Goal: Complete application form

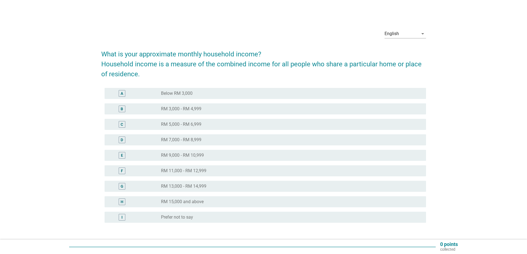
click at [196, 173] on label "RM 11,000 - RM 12,999" at bounding box center [183, 171] width 45 height 6
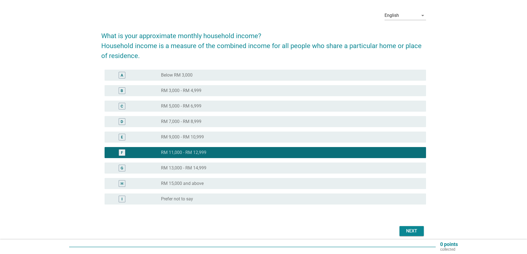
scroll to position [41, 0]
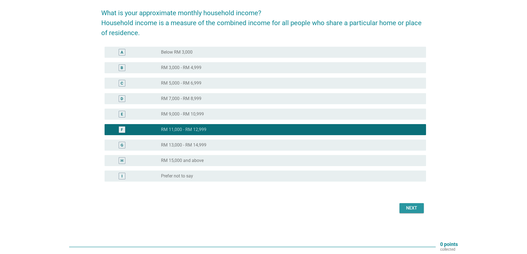
click at [415, 204] on button "Next" at bounding box center [411, 208] width 24 height 10
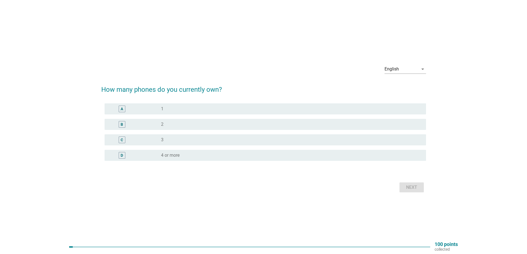
click at [158, 110] on div "A" at bounding box center [135, 109] width 52 height 7
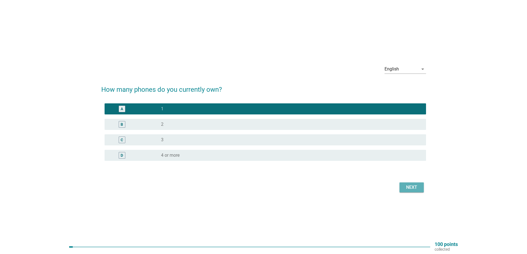
click at [411, 187] on div "Next" at bounding box center [411, 187] width 15 height 7
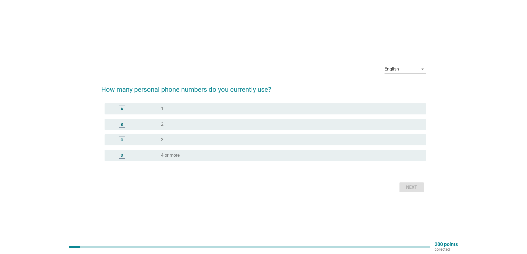
click at [163, 101] on form "How many personal phone numbers do you currently use? A radio_button_unchecked …" at bounding box center [263, 136] width 325 height 115
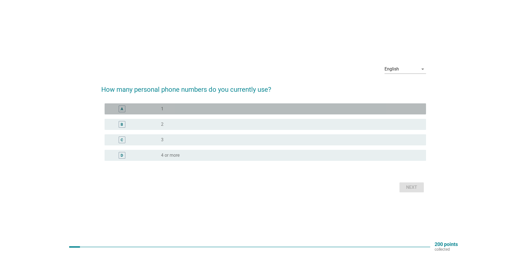
click at [163, 105] on div "A radio_button_unchecked 1" at bounding box center [265, 108] width 321 height 11
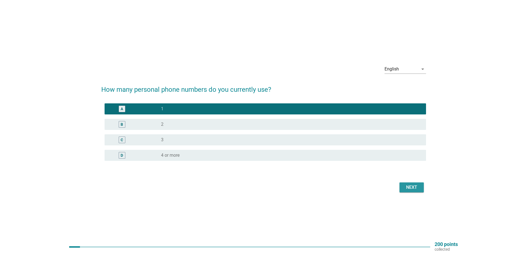
click at [409, 190] on div "Next" at bounding box center [411, 187] width 15 height 7
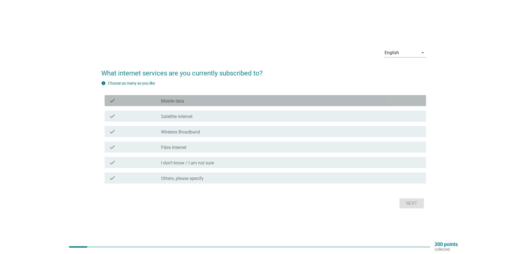
click at [172, 101] on label "Mobile data" at bounding box center [172, 101] width 23 height 6
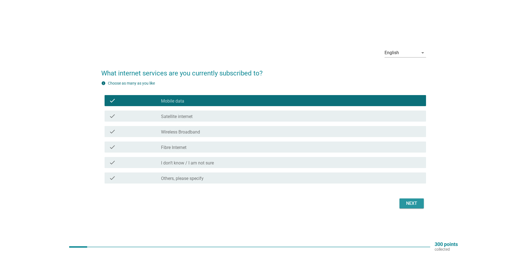
click at [402, 202] on button "Next" at bounding box center [411, 204] width 24 height 10
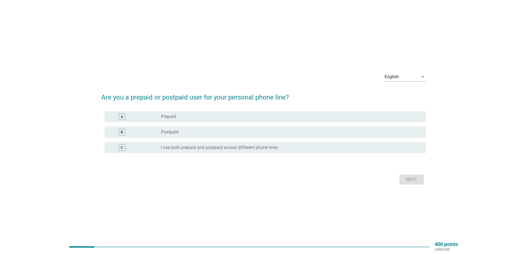
click at [155, 134] on div "B" at bounding box center [135, 132] width 52 height 7
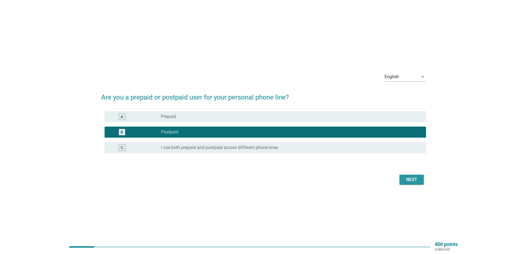
click at [408, 182] on div "Next" at bounding box center [411, 179] width 15 height 7
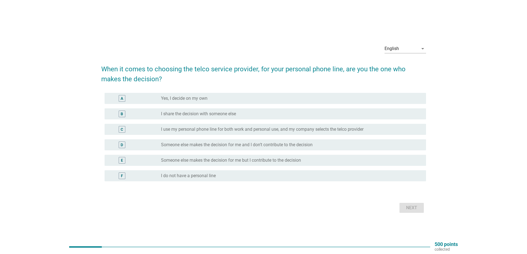
click at [196, 101] on div "radio_button_unchecked Yes, I decide on my own" at bounding box center [291, 98] width 261 height 7
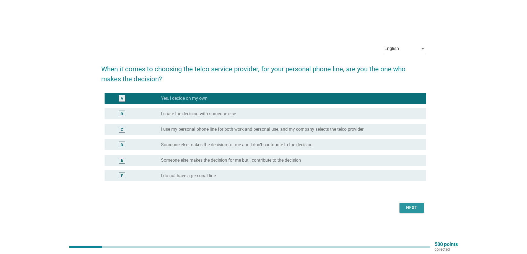
click at [409, 211] on div "Next" at bounding box center [411, 208] width 15 height 7
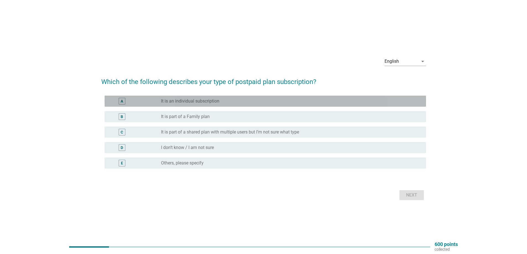
click at [189, 100] on label "It is an individual subscription" at bounding box center [190, 101] width 58 height 6
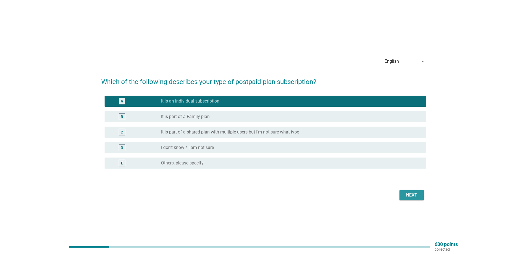
click at [411, 192] on div "Next" at bounding box center [411, 195] width 15 height 7
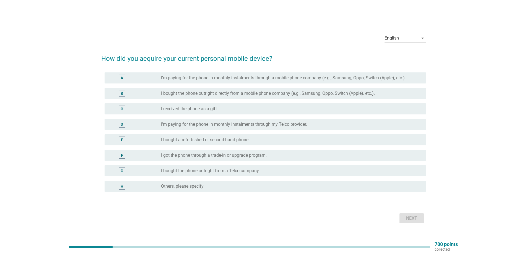
click at [226, 94] on label "I bought the phone outright directly from a mobile phone company (e.g., Samsung…" at bounding box center [268, 94] width 214 height 6
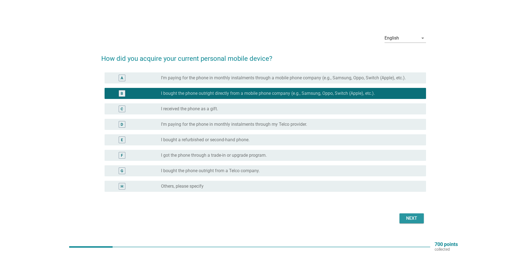
click at [412, 219] on div "Next" at bounding box center [411, 218] width 15 height 7
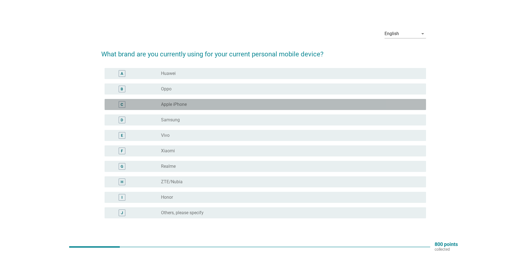
click at [174, 104] on label "Apple iPhone" at bounding box center [174, 105] width 26 height 6
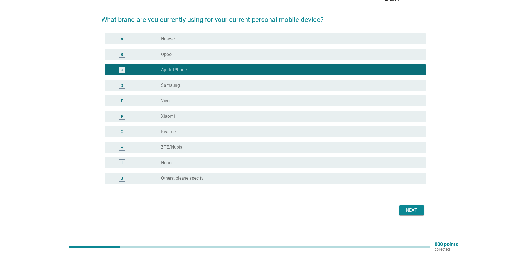
scroll to position [37, 0]
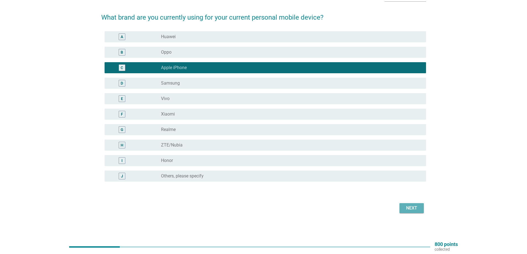
click at [409, 209] on div "Next" at bounding box center [411, 208] width 15 height 7
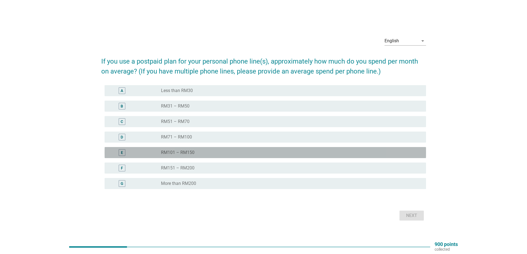
click at [177, 151] on label "RM101 – RM150" at bounding box center [177, 153] width 33 height 6
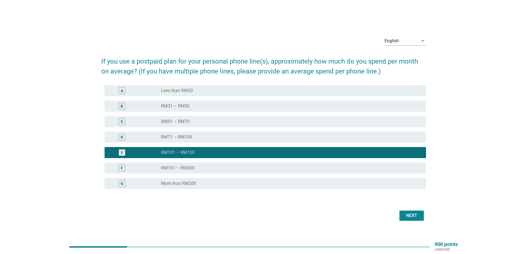
click at [176, 169] on label "RM151 – RM200" at bounding box center [177, 168] width 33 height 6
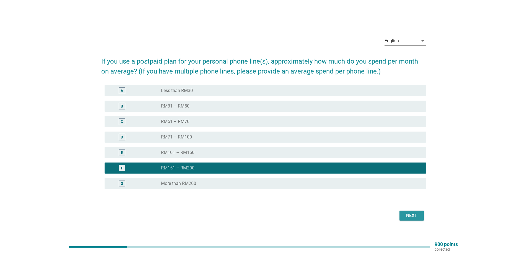
click at [409, 215] on div "Next" at bounding box center [411, 215] width 15 height 7
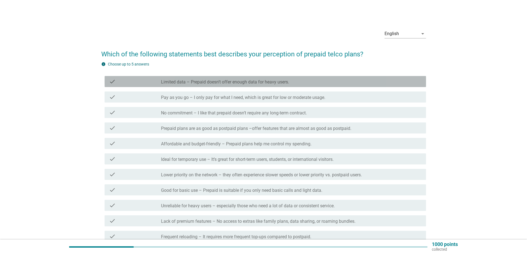
click at [202, 84] on label "Limited data – Prepaid doesn’t offer enough data for heavy users." at bounding box center [225, 82] width 128 height 6
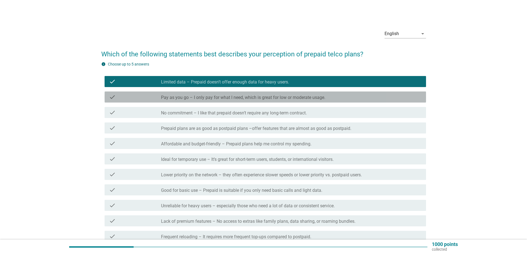
click at [199, 97] on label "Pay as you go – I only pay for what I need, which is great for low or moderate …" at bounding box center [243, 98] width 164 height 6
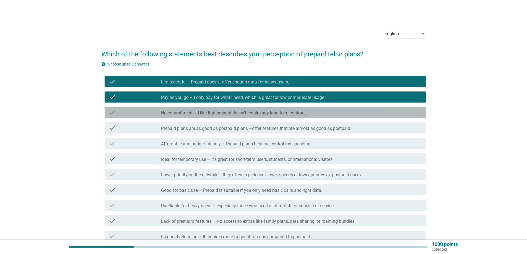
click at [199, 113] on label "No commitment – I like that prepaid doesn’t require any long-term contract." at bounding box center [234, 113] width 146 height 6
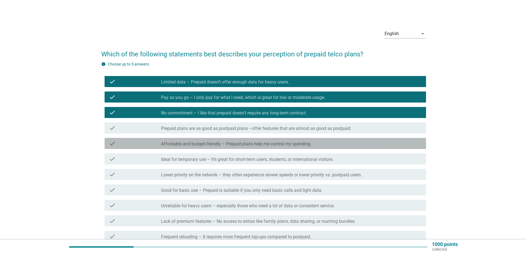
click at [191, 144] on label "Affordable and budget-friendly – Prepaid plans help me control my spending." at bounding box center [236, 144] width 150 height 6
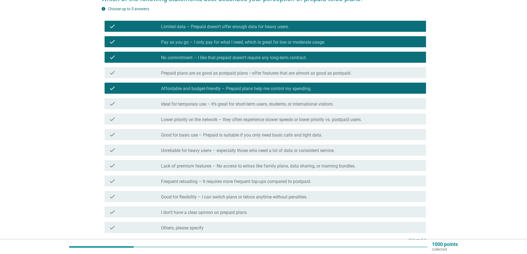
scroll to position [83, 0]
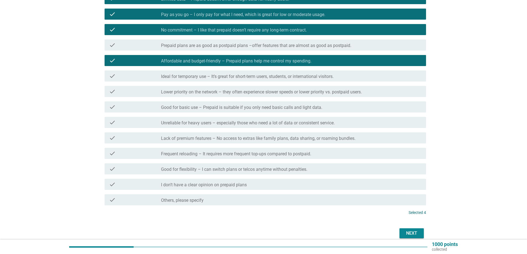
click at [190, 127] on div "check check_box_outline_blank Unreliable for heavy users – especially those who…" at bounding box center [265, 122] width 321 height 11
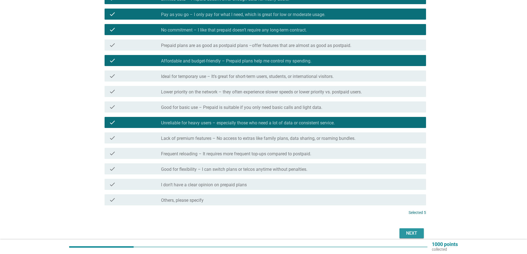
click at [411, 232] on div "Next" at bounding box center [411, 233] width 15 height 7
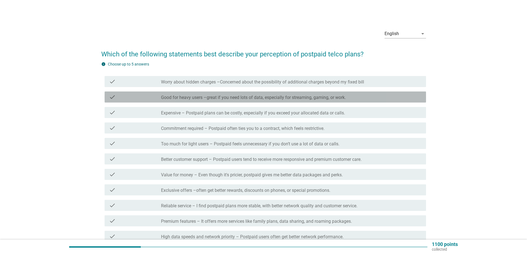
click at [208, 101] on div "check check_box_outline_blank Good for heavy users –great if you need lots of d…" at bounding box center [265, 97] width 321 height 11
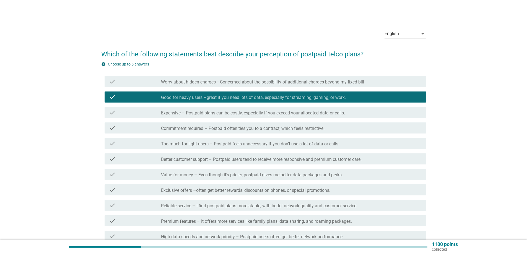
click at [202, 128] on label "Commitment required – Postpaid often ties you to a contract, which feels restri…" at bounding box center [242, 129] width 163 height 6
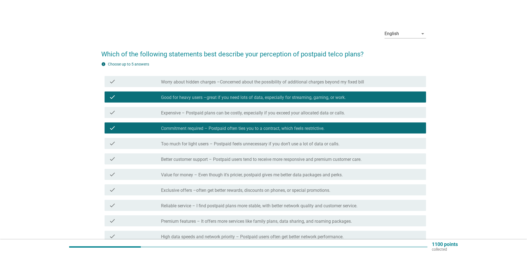
scroll to position [28, 0]
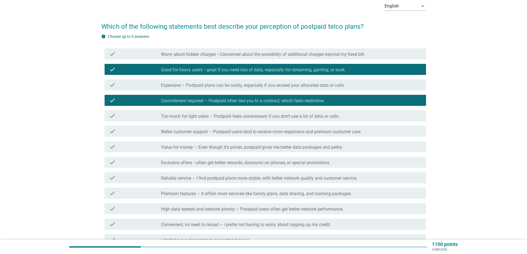
click at [201, 134] on label "Better customer support – Postpaid users tend to receive more responsive and pr…" at bounding box center [261, 132] width 201 height 6
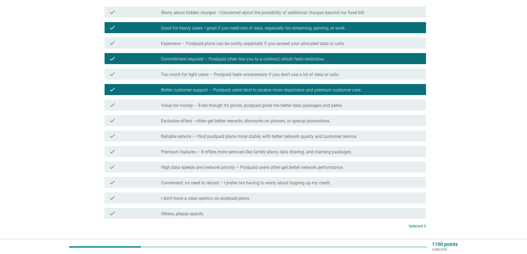
scroll to position [83, 0]
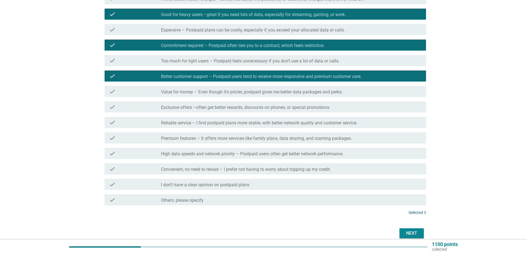
click at [230, 94] on label "Value for money – Even though it's pricier, postpaid gives me better data packa…" at bounding box center [252, 92] width 182 height 6
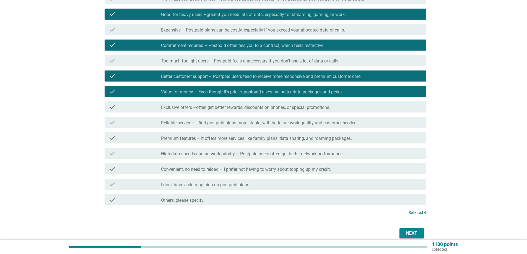
click at [197, 110] on label "Exclusive offers –often get better rewards, discounts on phones, or special pro…" at bounding box center [245, 108] width 169 height 6
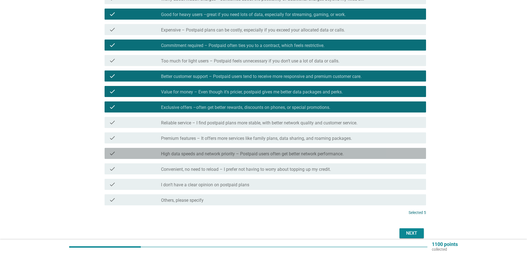
click at [193, 153] on label "High data speeds and network priority – Postpaid users often get better network…" at bounding box center [252, 154] width 183 height 6
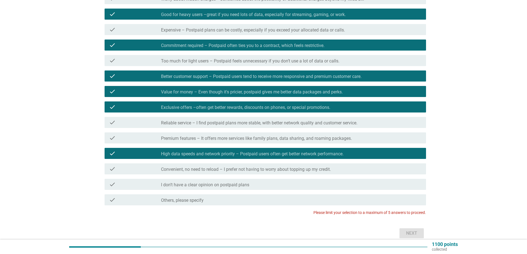
click at [197, 169] on label "Convenient, no need to reload – I prefer not having to worry about topping up m…" at bounding box center [246, 170] width 170 height 6
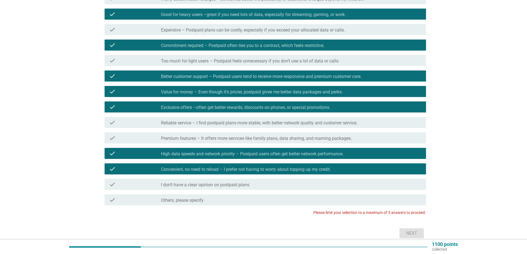
click at [176, 169] on label "Convenient, no need to reload – I prefer not having to worry about topping up m…" at bounding box center [246, 170] width 170 height 6
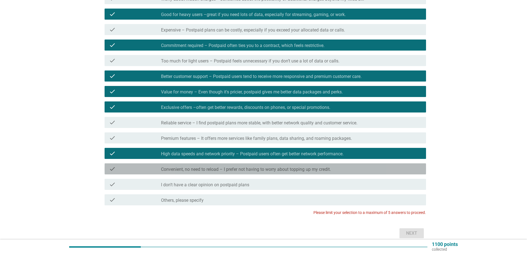
click at [176, 169] on label "Convenient, no need to reload – I prefer not having to worry about topping up m…" at bounding box center [246, 170] width 170 height 6
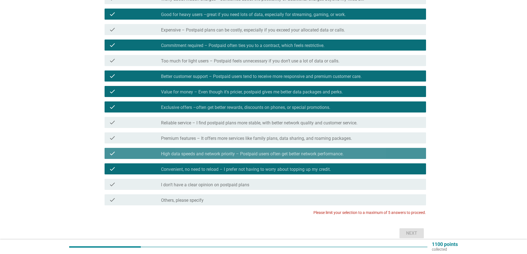
click at [182, 155] on label "High data speeds and network priority – Postpaid users often get better network…" at bounding box center [252, 154] width 183 height 6
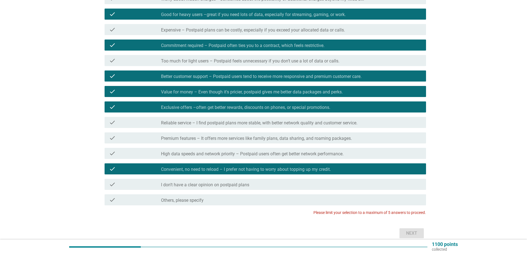
click at [199, 106] on label "Exclusive offers –often get better rewards, discounts on phones, or special pro…" at bounding box center [245, 108] width 169 height 6
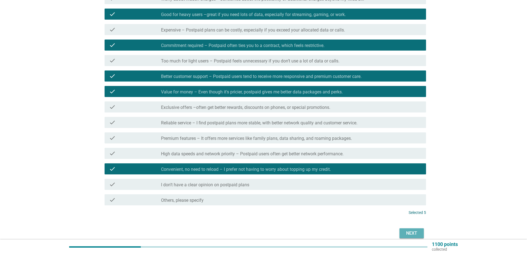
click at [405, 232] on div "Next" at bounding box center [411, 233] width 15 height 7
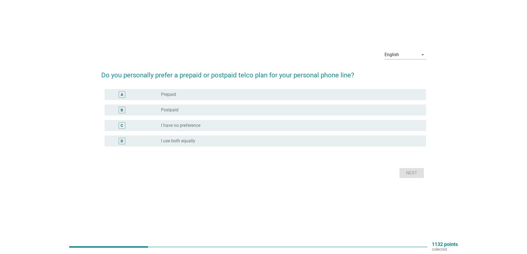
scroll to position [0, 0]
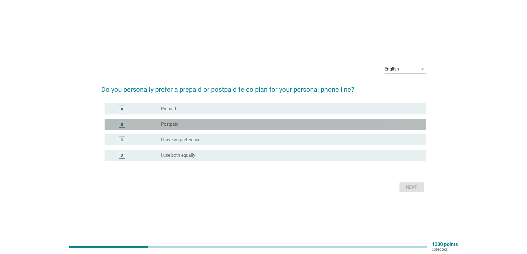
click at [165, 127] on label "Postpaid" at bounding box center [169, 125] width 17 height 6
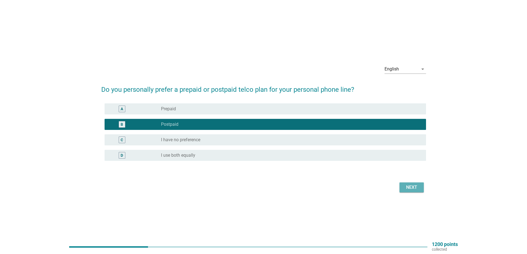
click at [409, 186] on div "Next" at bounding box center [411, 187] width 15 height 7
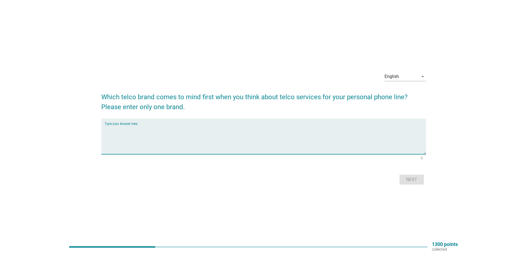
click at [240, 128] on textarea "Type your Answer here" at bounding box center [265, 139] width 321 height 29
type textarea "digi"
click at [413, 182] on div "Next" at bounding box center [411, 179] width 15 height 7
click at [169, 129] on textarea "Type your Answer here" at bounding box center [265, 139] width 321 height 29
type textarea "all"
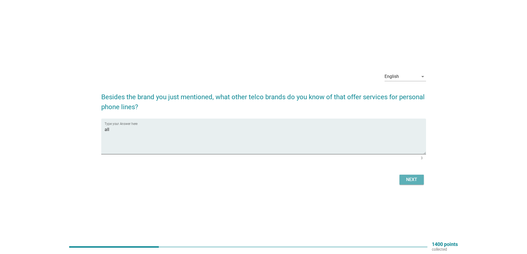
click at [413, 180] on div "Next" at bounding box center [411, 179] width 15 height 7
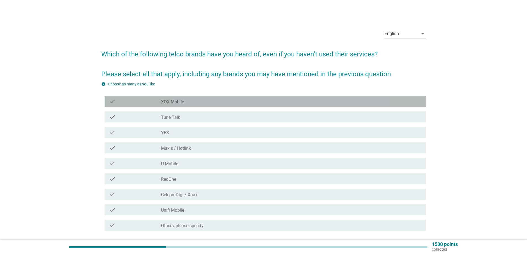
click at [180, 101] on label "XOX Mobile" at bounding box center [172, 102] width 23 height 6
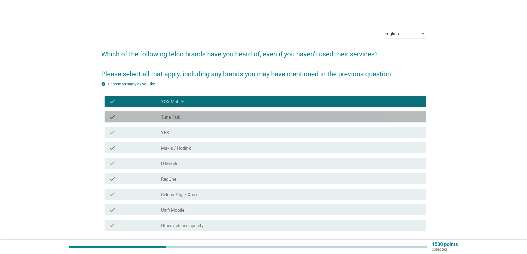
click at [178, 120] on label "Tune Talk" at bounding box center [170, 118] width 19 height 6
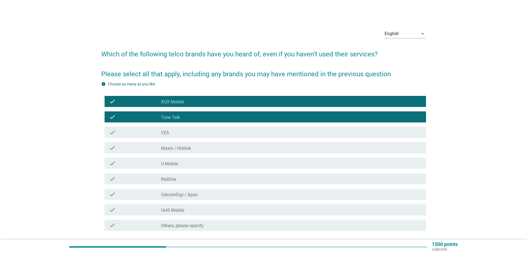
click at [175, 136] on div "check check_box_outline_blank YES" at bounding box center [265, 132] width 321 height 11
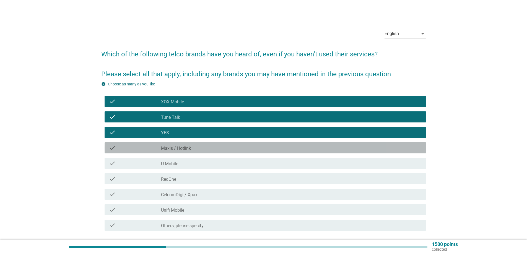
click at [174, 150] on label "Maxis / Hotlink" at bounding box center [176, 149] width 30 height 6
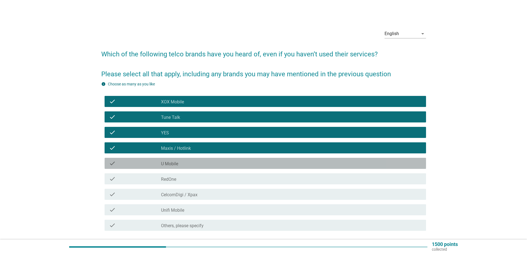
click at [173, 164] on label "U Mobile" at bounding box center [169, 164] width 17 height 6
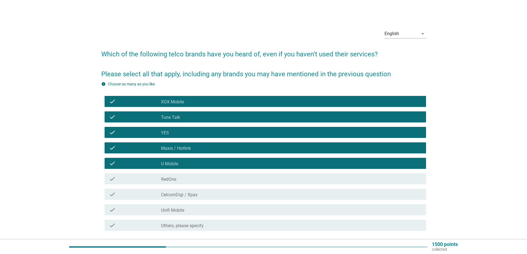
click at [177, 185] on div "check check_box_outline_blank RedOne" at bounding box center [263, 178] width 325 height 15
click at [181, 180] on div "check_box_outline_blank RedOne" at bounding box center [291, 179] width 261 height 7
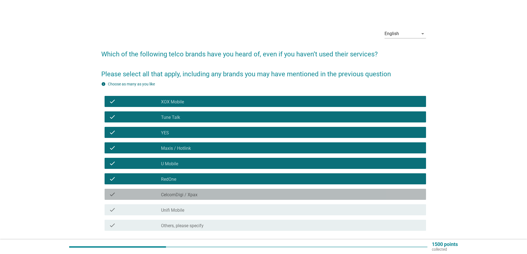
click at [175, 198] on div "check check_box_outline_blank CelcomDigi / Xpax" at bounding box center [265, 194] width 321 height 11
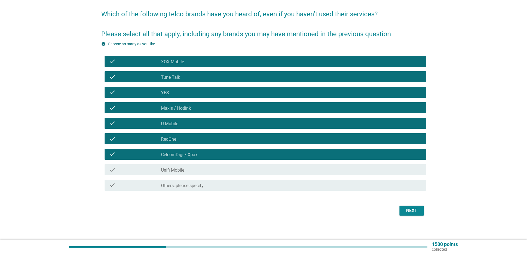
scroll to position [43, 0]
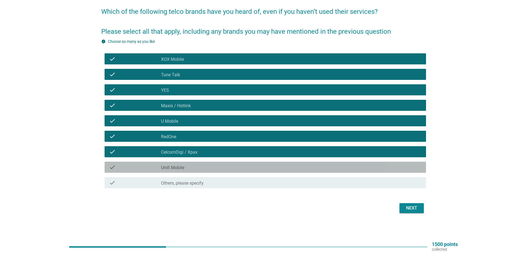
click at [175, 171] on div "check check_box_outline_blank Unifi Mobile" at bounding box center [265, 167] width 321 height 11
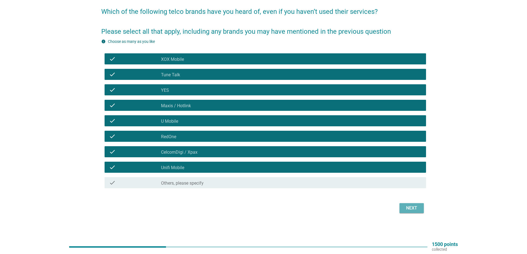
click at [410, 209] on div "Next" at bounding box center [411, 208] width 15 height 7
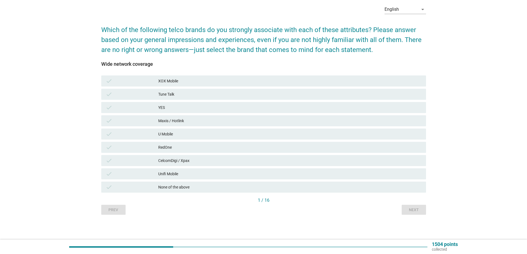
scroll to position [0, 0]
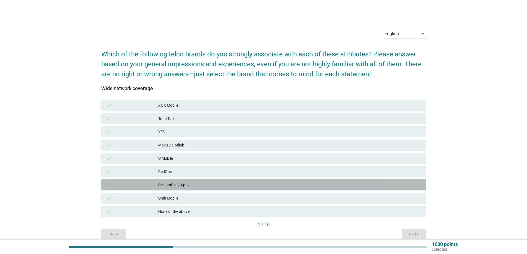
click at [165, 186] on div "CelcomDigi / Xpax" at bounding box center [289, 185] width 263 height 7
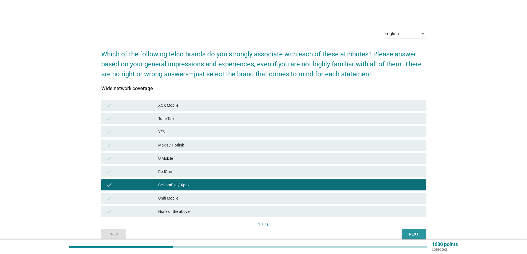
click at [422, 236] on button "Next" at bounding box center [414, 234] width 24 height 10
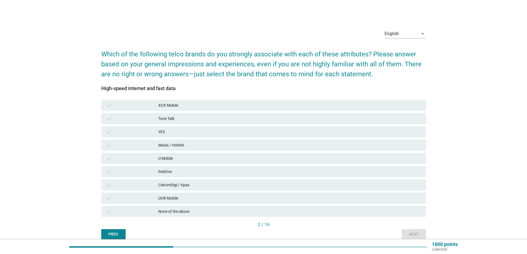
click at [170, 198] on div "Unifi Mobile" at bounding box center [289, 198] width 263 height 7
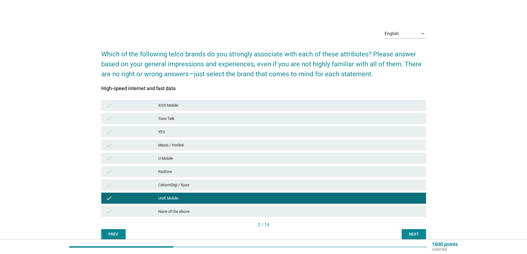
click at [180, 188] on div "CelcomDigi / Xpax" at bounding box center [289, 185] width 263 height 7
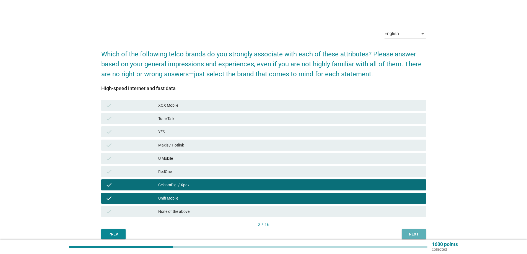
click at [420, 236] on div "Next" at bounding box center [413, 235] width 15 height 6
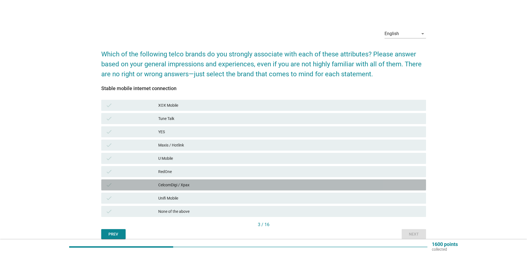
click at [178, 185] on div "CelcomDigi / Xpax" at bounding box center [289, 185] width 263 height 7
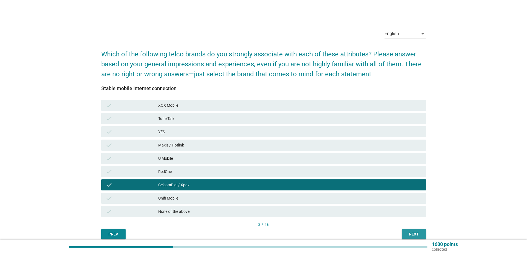
click at [413, 234] on div "Next" at bounding box center [413, 235] width 15 height 6
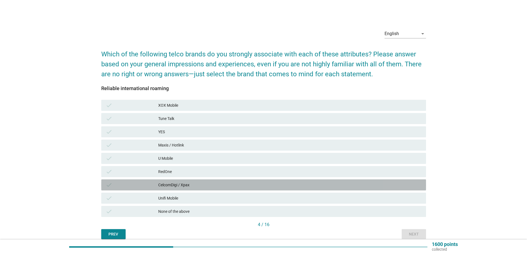
click at [202, 185] on div "CelcomDigi / Xpax" at bounding box center [289, 185] width 263 height 7
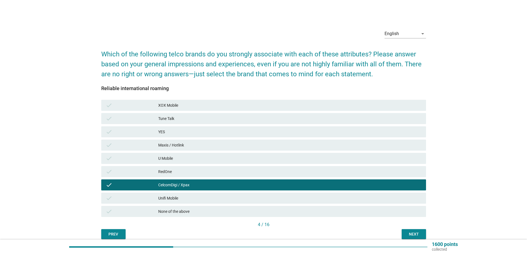
click at [421, 240] on div "English arrow_drop_down Which of the following telco brands do you strongly ass…" at bounding box center [264, 131] width 334 height 223
click at [421, 237] on div "Next" at bounding box center [413, 235] width 15 height 6
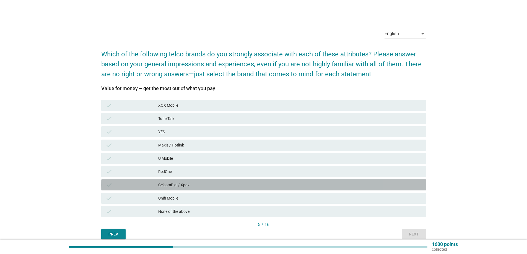
click at [170, 182] on div "CelcomDigi / Xpax" at bounding box center [289, 185] width 263 height 7
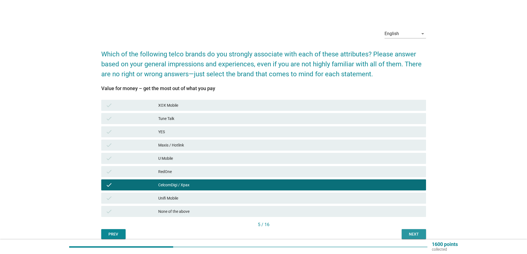
click at [420, 235] on div "Next" at bounding box center [413, 235] width 15 height 6
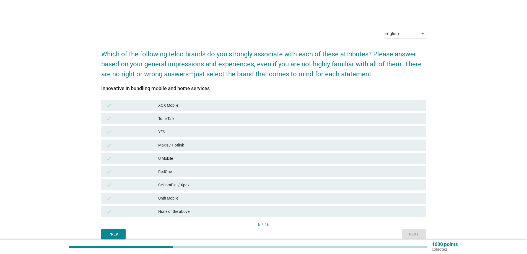
click at [189, 178] on div "check CelcomDigi / Xpax" at bounding box center [263, 184] width 327 height 13
click at [186, 183] on div "CelcomDigi / Xpax" at bounding box center [289, 185] width 263 height 7
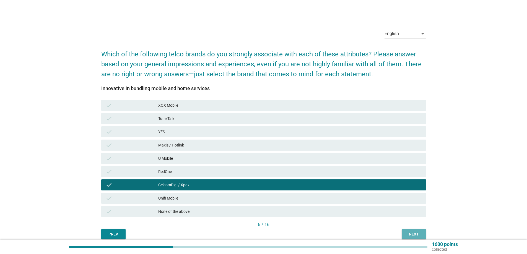
click at [417, 233] on div "Next" at bounding box center [413, 235] width 15 height 6
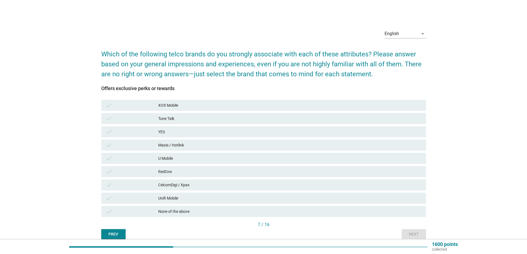
click at [205, 186] on div "CelcomDigi / Xpax" at bounding box center [289, 185] width 263 height 7
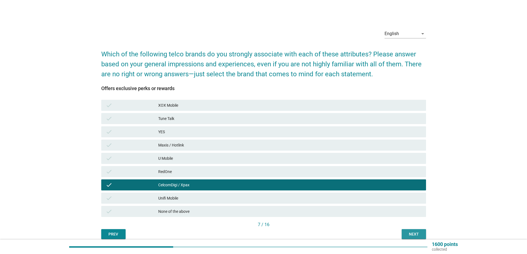
click at [419, 237] on div "Next" at bounding box center [413, 235] width 15 height 6
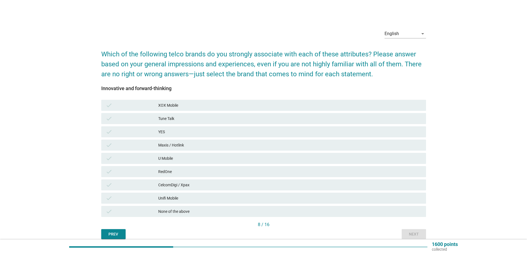
click at [195, 182] on div "CelcomDigi / Xpax" at bounding box center [289, 185] width 263 height 7
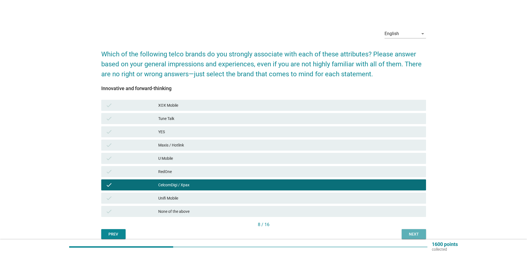
click at [412, 233] on div "Next" at bounding box center [413, 235] width 15 height 6
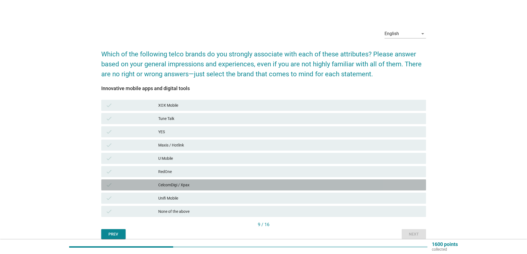
click at [169, 190] on div "check CelcomDigi / Xpax" at bounding box center [263, 185] width 325 height 11
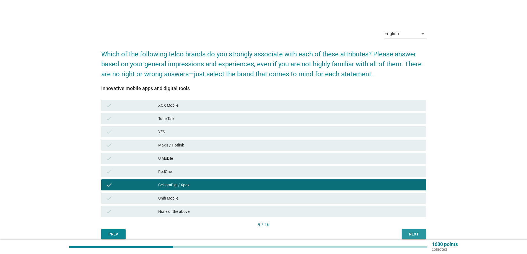
click at [414, 232] on div "Next" at bounding box center [413, 235] width 15 height 6
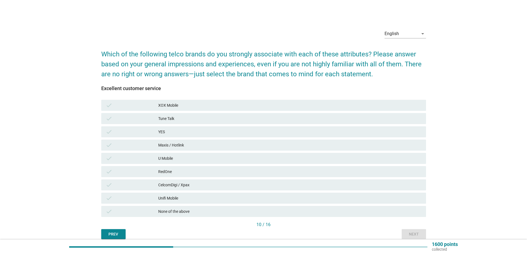
click at [162, 214] on div "None of the above" at bounding box center [289, 211] width 263 height 7
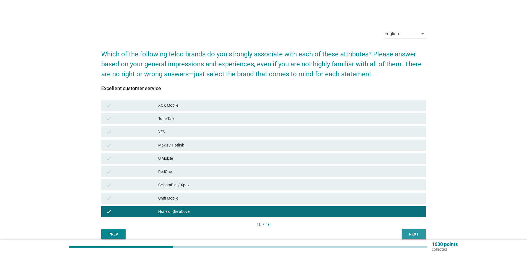
click at [412, 232] on div "Next" at bounding box center [413, 235] width 15 height 6
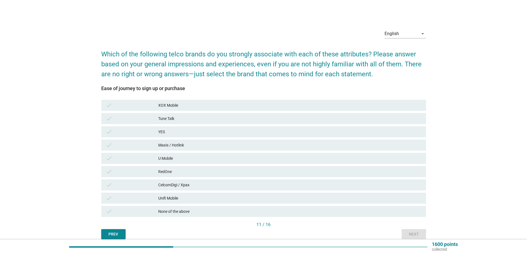
click at [191, 186] on div "CelcomDigi / Xpax" at bounding box center [289, 185] width 263 height 7
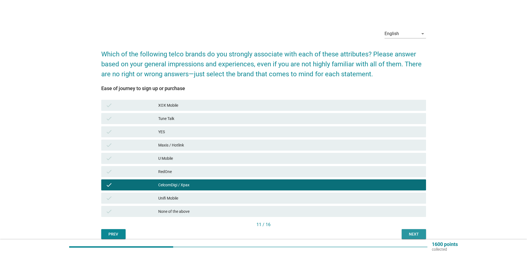
click at [418, 235] on div "Next" at bounding box center [413, 235] width 15 height 6
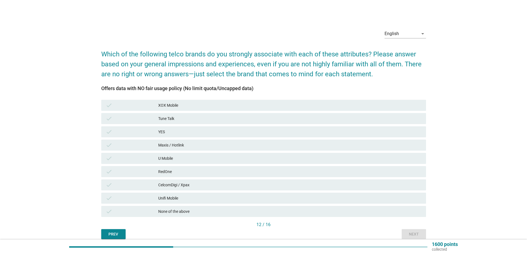
click at [146, 163] on div "check U Mobile" at bounding box center [263, 158] width 325 height 11
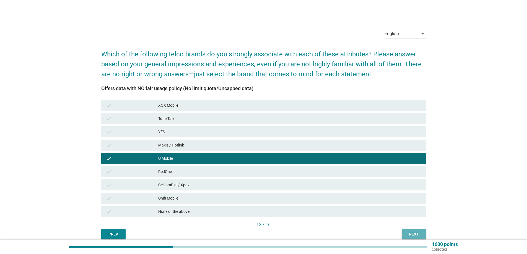
click at [415, 234] on div "Next" at bounding box center [413, 235] width 15 height 6
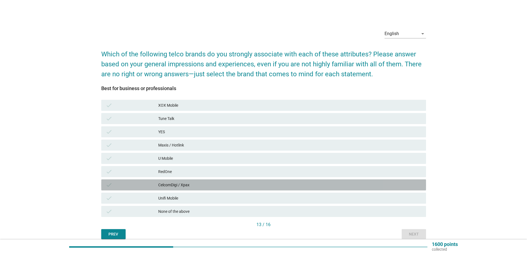
click at [133, 186] on div "check" at bounding box center [132, 185] width 53 height 7
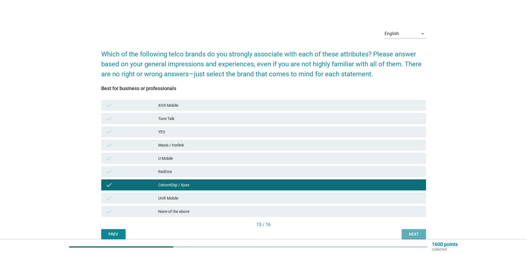
click at [409, 232] on div "Next" at bounding box center [413, 235] width 15 height 6
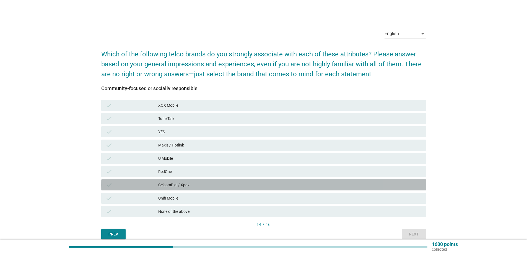
click at [172, 188] on div "CelcomDigi / Xpax" at bounding box center [289, 185] width 263 height 7
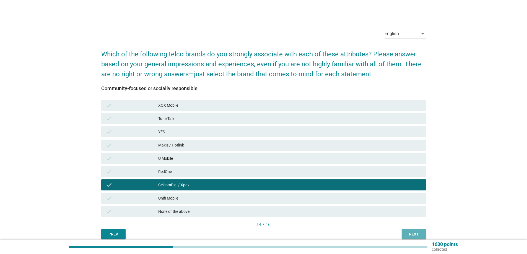
click at [419, 236] on div "Next" at bounding box center [413, 235] width 15 height 6
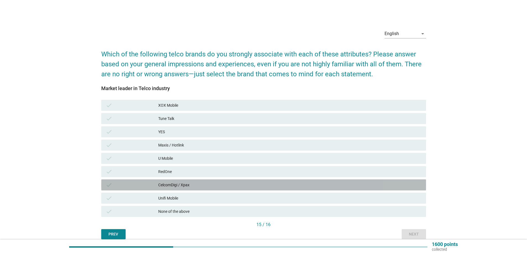
click at [181, 185] on div "CelcomDigi / Xpax" at bounding box center [289, 185] width 263 height 7
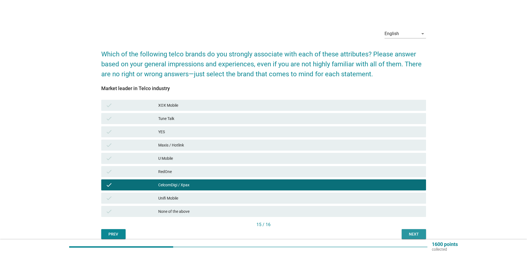
click at [415, 233] on div "Next" at bounding box center [413, 235] width 15 height 6
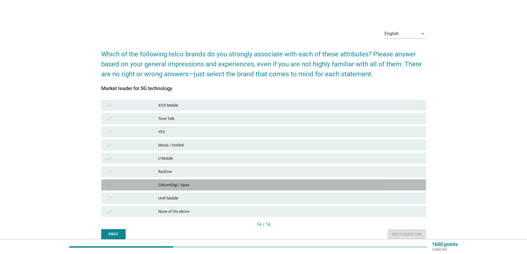
click at [198, 185] on div "CelcomDigi / Xpax" at bounding box center [289, 185] width 263 height 7
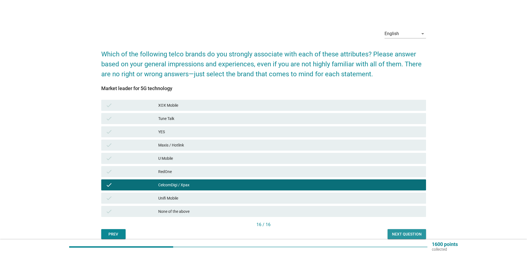
click at [406, 233] on div "Next question" at bounding box center [407, 235] width 30 height 6
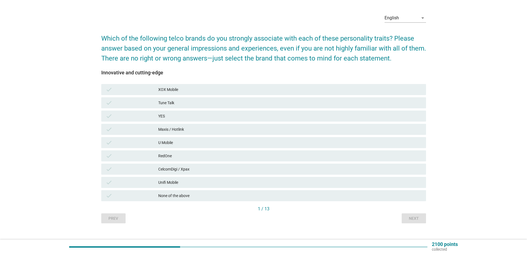
scroll to position [24, 0]
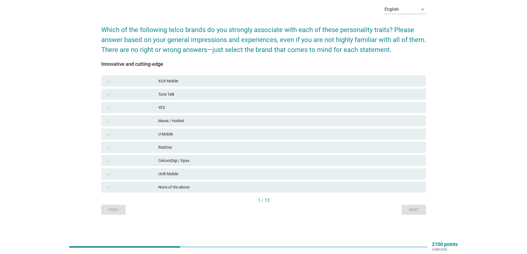
click at [166, 165] on div "check CelcomDigi / Xpax" at bounding box center [263, 160] width 325 height 11
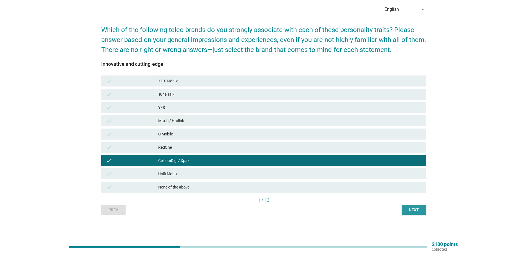
click at [407, 208] on div "Next" at bounding box center [413, 210] width 15 height 6
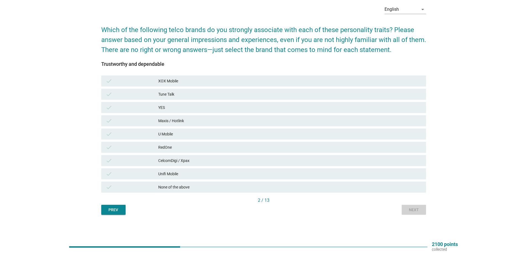
scroll to position [0, 0]
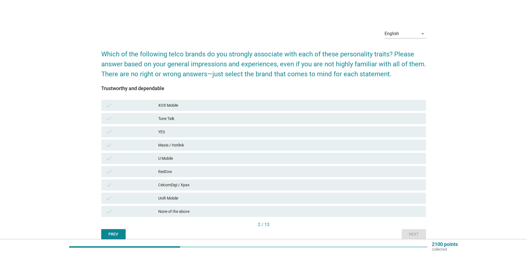
click at [171, 189] on div "check CelcomDigi / Xpax" at bounding box center [263, 185] width 325 height 11
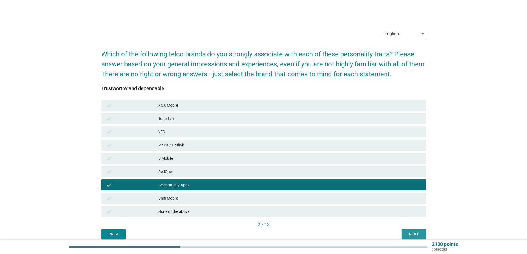
click at [408, 232] on div "Next" at bounding box center [413, 235] width 15 height 6
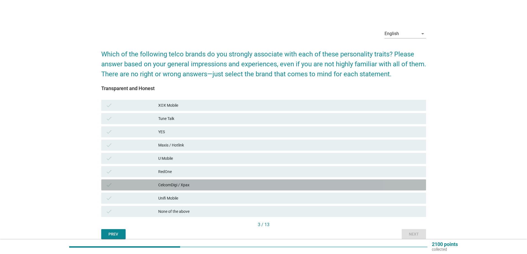
click at [185, 189] on div "check CelcomDigi / Xpax" at bounding box center [263, 185] width 325 height 11
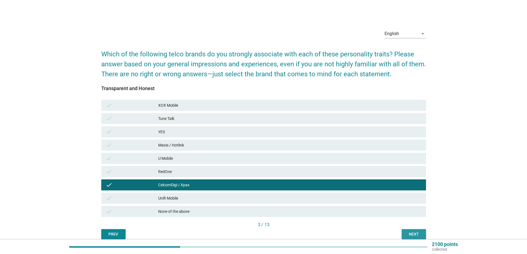
click at [419, 233] on div "Next" at bounding box center [413, 235] width 15 height 6
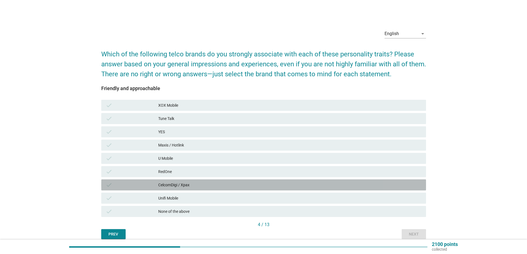
click at [125, 184] on div "check" at bounding box center [132, 185] width 53 height 7
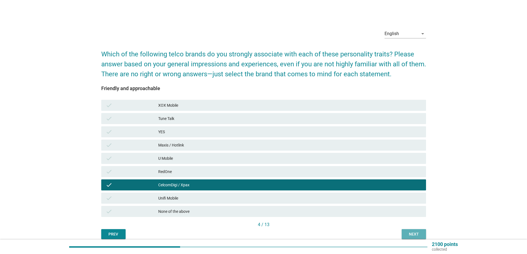
click at [406, 233] on button "Next" at bounding box center [414, 234] width 24 height 10
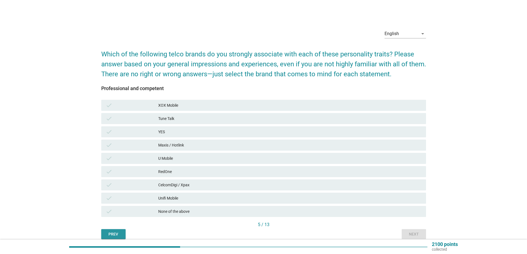
click at [111, 233] on div "Prev" at bounding box center [113, 235] width 15 height 6
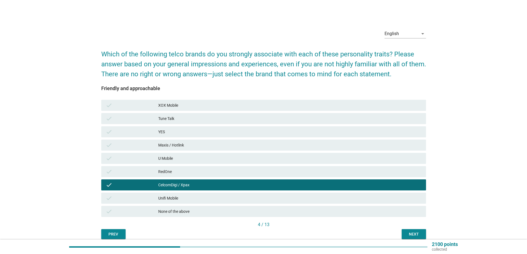
click at [167, 214] on div "None of the above" at bounding box center [289, 211] width 263 height 7
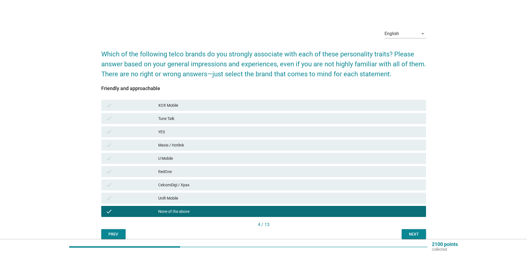
click at [432, 235] on div "English arrow_drop_down Which of the following telco brands do you strongly ass…" at bounding box center [263, 131] width 500 height 223
click at [422, 235] on button "Next" at bounding box center [414, 234] width 24 height 10
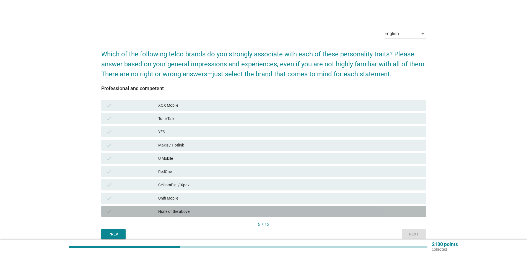
click at [196, 212] on div "None of the above" at bounding box center [289, 211] width 263 height 7
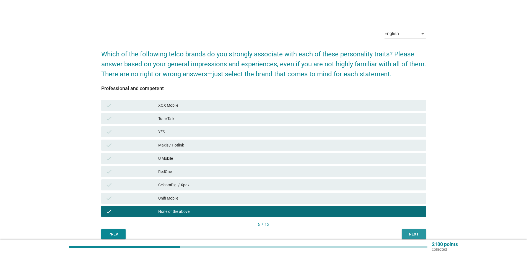
click at [406, 235] on div "Next" at bounding box center [413, 235] width 15 height 6
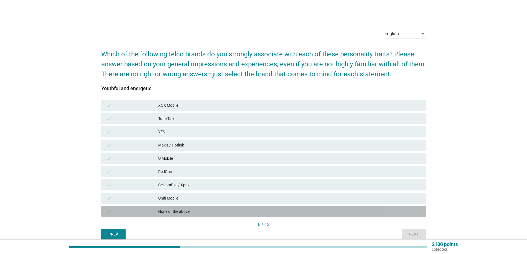
click at [206, 214] on div "None of the above" at bounding box center [289, 211] width 263 height 7
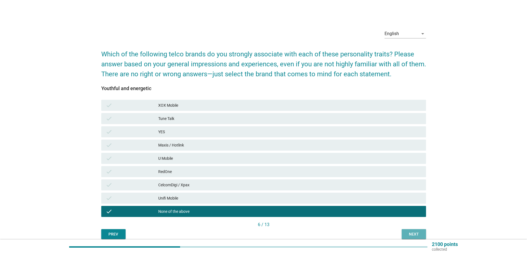
click at [415, 237] on div "Next" at bounding box center [413, 235] width 15 height 6
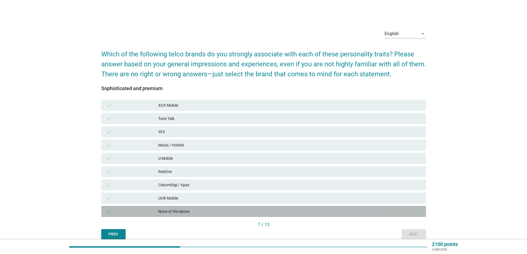
click at [149, 211] on div "check" at bounding box center [132, 211] width 53 height 7
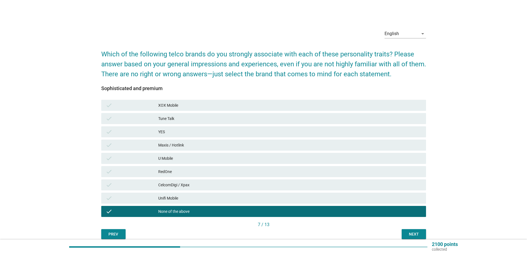
click at [163, 187] on div "CelcomDigi / Xpax" at bounding box center [289, 185] width 263 height 7
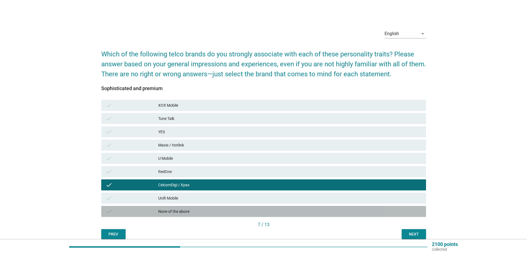
click at [202, 209] on div "None of the above" at bounding box center [289, 211] width 263 height 7
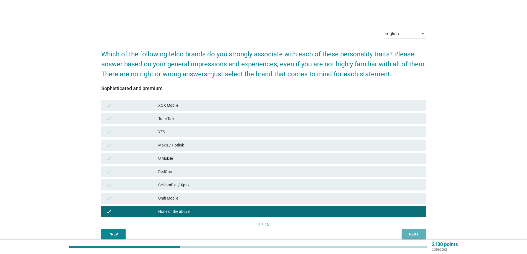
click at [414, 233] on div "Next" at bounding box center [413, 235] width 15 height 6
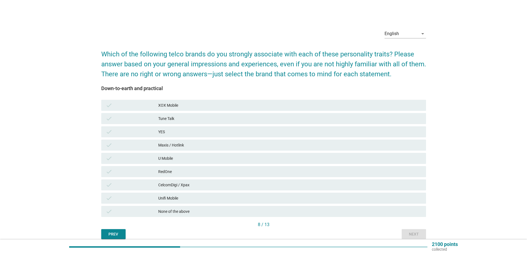
click at [175, 159] on div "U Mobile" at bounding box center [289, 158] width 263 height 7
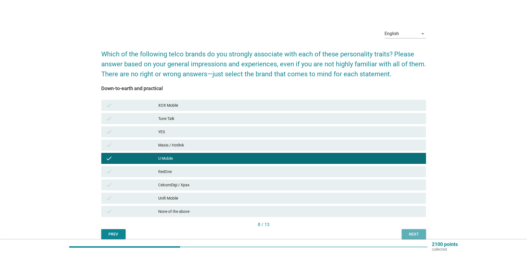
click at [416, 236] on div "Next" at bounding box center [413, 235] width 15 height 6
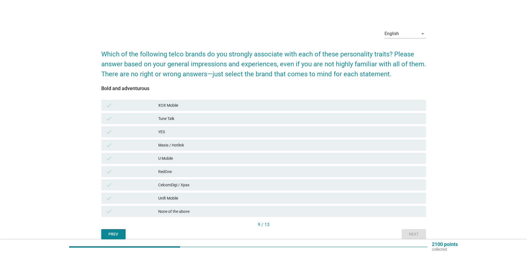
click at [182, 185] on div "CelcomDigi / Xpax" at bounding box center [289, 185] width 263 height 7
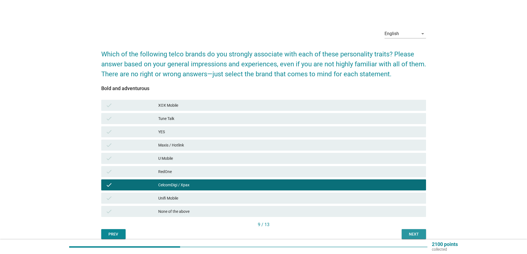
click at [416, 234] on div "Next" at bounding box center [413, 235] width 15 height 6
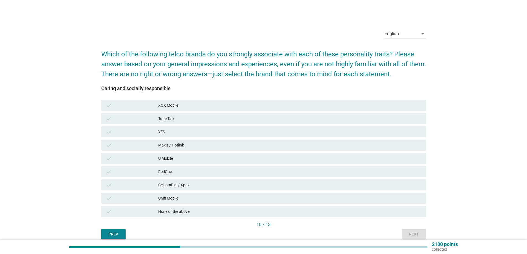
click at [164, 212] on div "None of the above" at bounding box center [289, 211] width 263 height 7
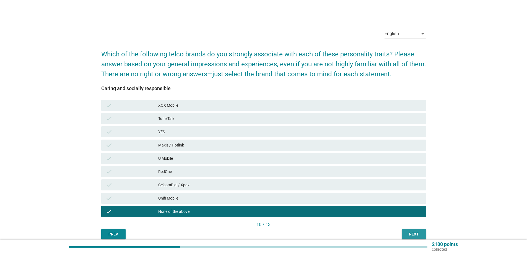
click at [417, 230] on button "Next" at bounding box center [414, 234] width 24 height 10
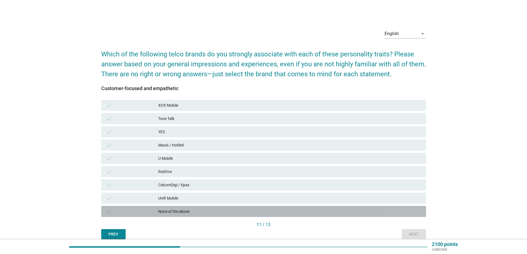
click at [168, 211] on div "None of the above" at bounding box center [289, 211] width 263 height 7
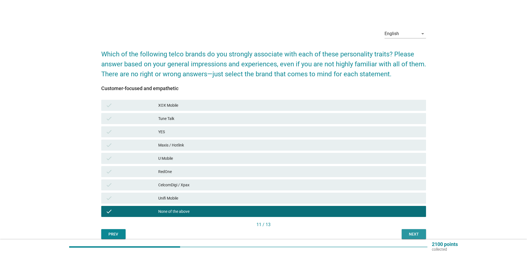
click at [415, 232] on div "Next" at bounding box center [413, 235] width 15 height 6
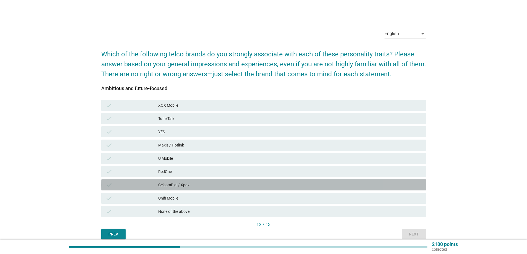
click at [219, 185] on div "CelcomDigi / Xpax" at bounding box center [289, 185] width 263 height 7
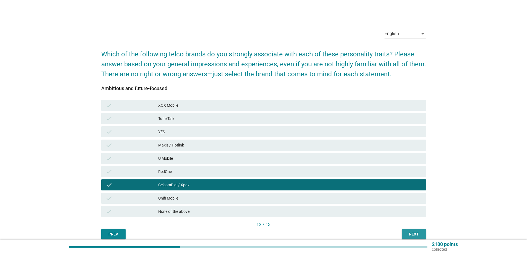
click at [419, 233] on div "Next" at bounding box center [413, 235] width 15 height 6
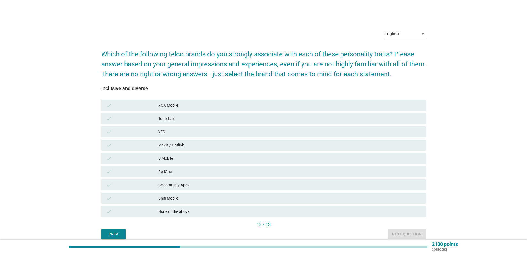
click at [248, 188] on div "CelcomDigi / Xpax" at bounding box center [289, 185] width 263 height 7
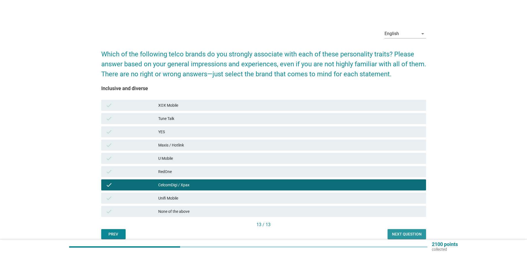
click at [408, 233] on div "Next question" at bounding box center [407, 235] width 30 height 6
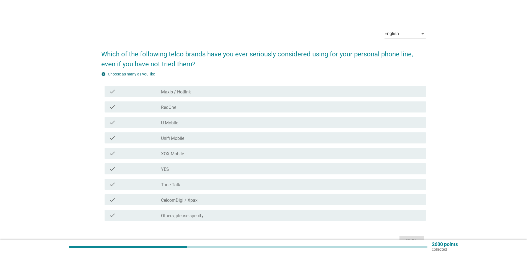
click at [185, 139] on div "check_box_outline_blank Unifi Mobile" at bounding box center [291, 138] width 261 height 7
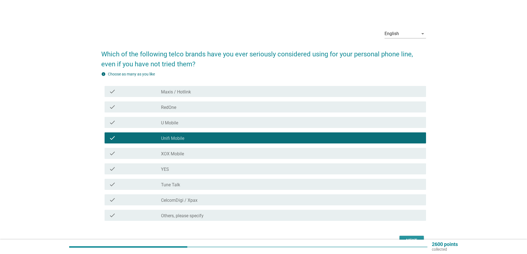
click at [407, 237] on button "Next" at bounding box center [411, 241] width 24 height 10
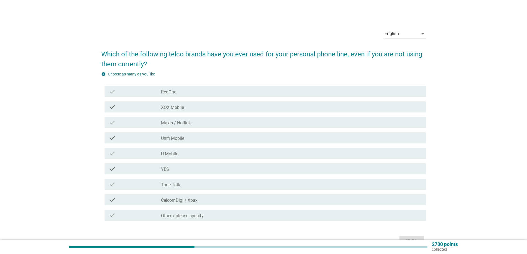
click at [187, 108] on div "check_box XOX Mobile" at bounding box center [291, 107] width 261 height 7
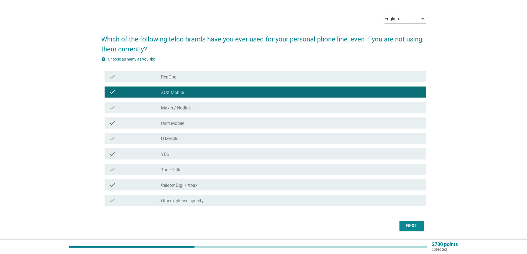
scroll to position [28, 0]
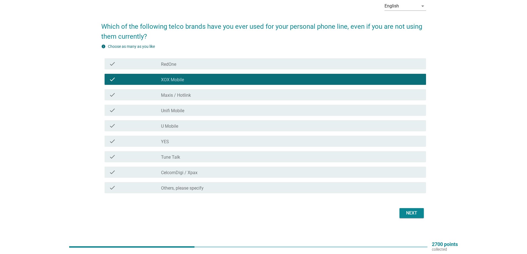
click at [186, 94] on label "Maxis / Hotlink" at bounding box center [176, 96] width 30 height 6
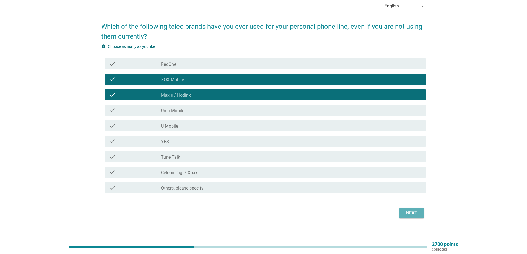
click at [410, 213] on div "Next" at bounding box center [411, 213] width 15 height 7
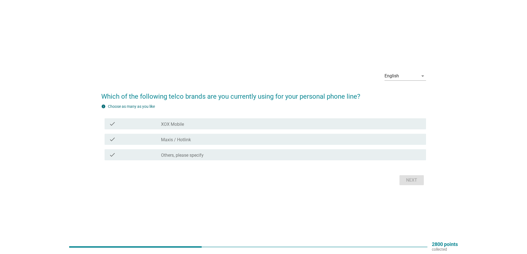
click at [175, 157] on label "Others, please specify" at bounding box center [182, 156] width 43 height 6
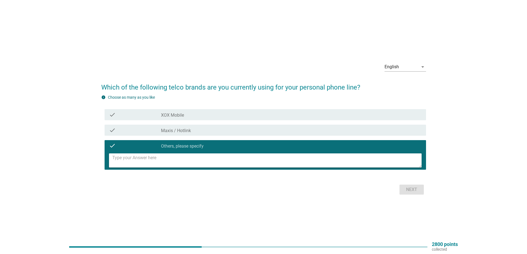
click at [157, 162] on textarea at bounding box center [266, 161] width 309 height 14
type textarea "digi"
click at [405, 190] on div "Next" at bounding box center [411, 189] width 15 height 7
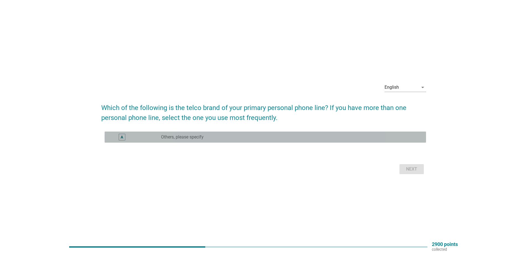
click at [181, 138] on label "Others, please specify" at bounding box center [182, 137] width 43 height 6
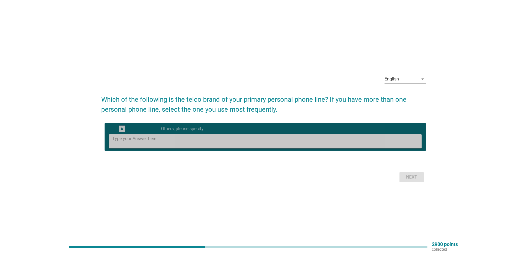
click at [174, 139] on textarea at bounding box center [266, 141] width 309 height 14
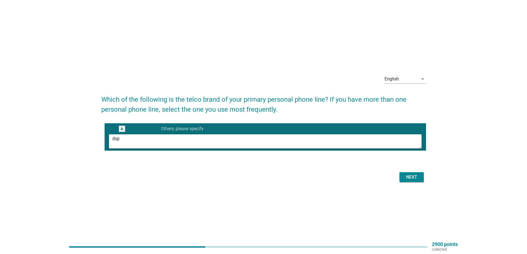
type textarea "digi"
click at [416, 181] on button "Next" at bounding box center [411, 177] width 24 height 10
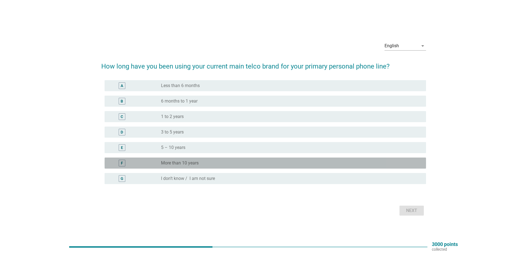
click at [248, 163] on div "radio_button_unchecked More than 10 years" at bounding box center [289, 163] width 256 height 6
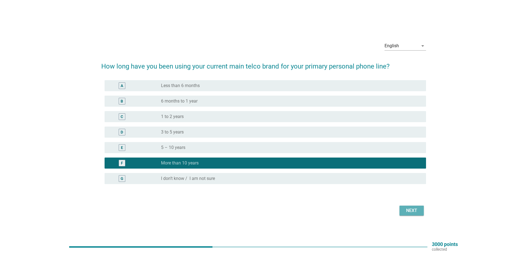
click at [420, 213] on button "Next" at bounding box center [411, 211] width 24 height 10
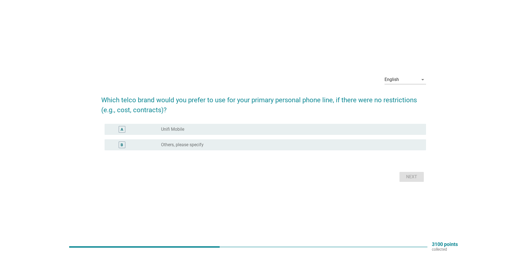
click at [170, 140] on div "B radio_button_unchecked Others, please specify" at bounding box center [265, 144] width 321 height 11
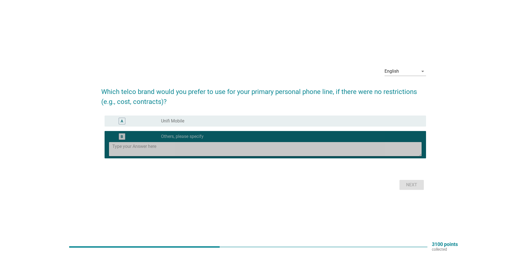
click at [169, 149] on textarea at bounding box center [266, 149] width 309 height 14
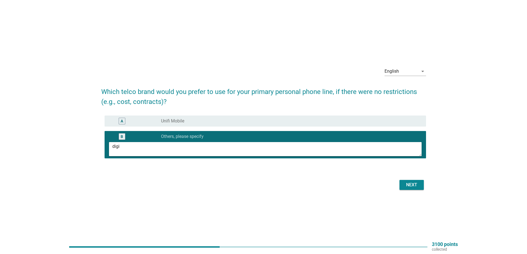
type textarea "digi"
click at [411, 187] on div "Next" at bounding box center [411, 185] width 15 height 7
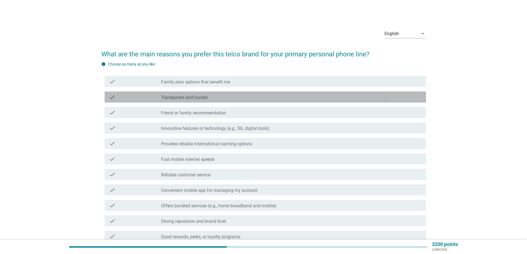
click at [189, 99] on label "Transparent and honest" at bounding box center [184, 98] width 46 height 6
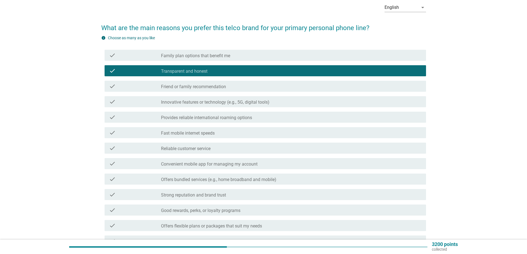
scroll to position [28, 0]
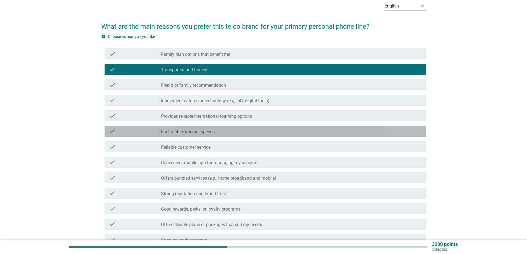
click at [202, 131] on label "Fast mobile internet speeds" at bounding box center [188, 132] width 54 height 6
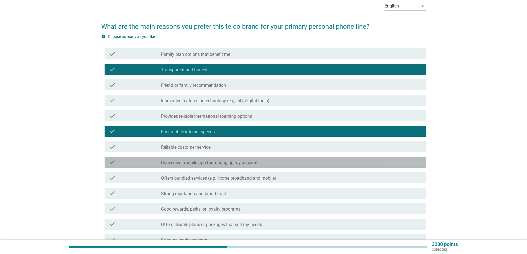
click at [207, 161] on label "Convenient mobile app for managing my account" at bounding box center [209, 163] width 97 height 6
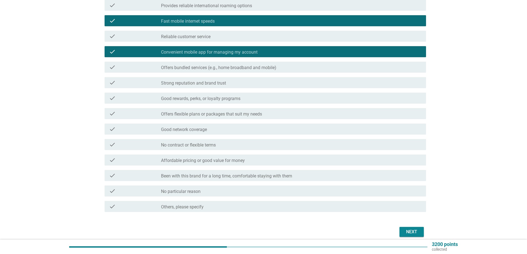
scroll to position [162, 0]
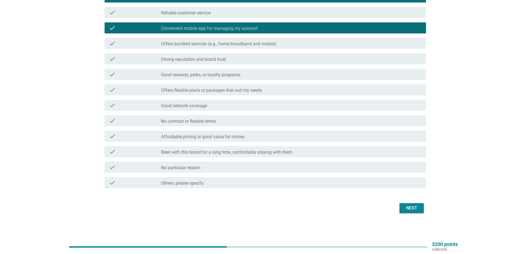
click at [202, 107] on label "Good network coverage" at bounding box center [184, 106] width 46 height 6
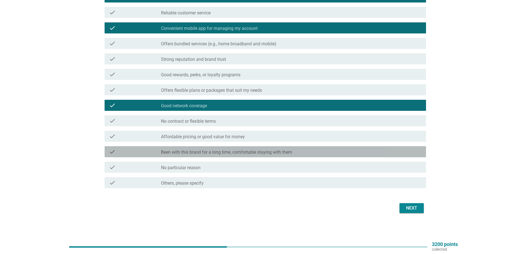
click at [192, 152] on label "Been with this brand for a long time, comfortable staying with them" at bounding box center [226, 153] width 131 height 6
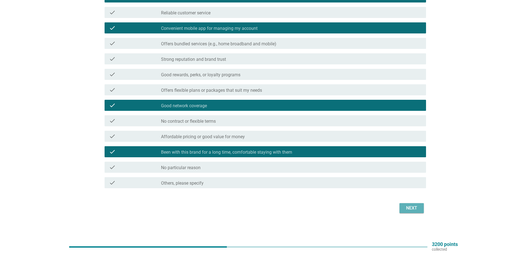
click at [406, 209] on div "Next" at bounding box center [411, 208] width 15 height 7
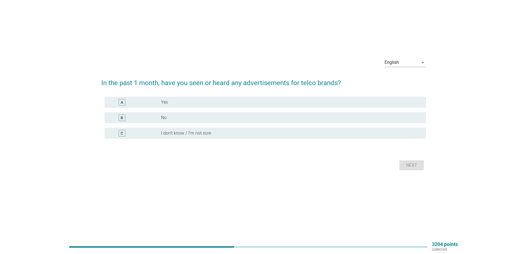
scroll to position [0, 0]
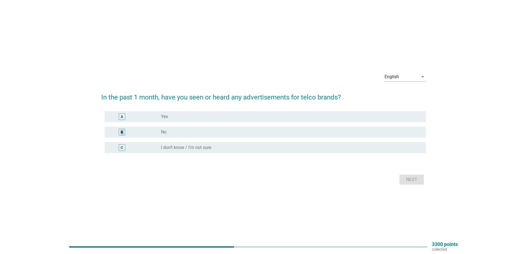
drag, startPoint x: 200, startPoint y: 117, endPoint x: 190, endPoint y: 132, distance: 18.0
click at [190, 132] on div "A radio_button_unchecked Yes B radio_button_unchecked No C radio_button_uncheck…" at bounding box center [263, 132] width 325 height 46
click at [190, 132] on div "radio_button_unchecked No" at bounding box center [289, 132] width 256 height 6
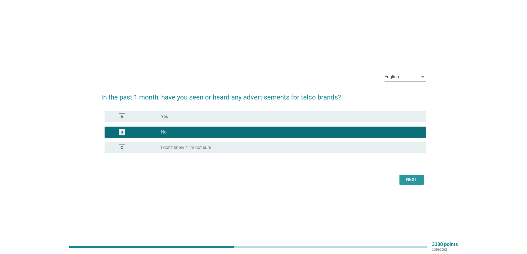
click at [407, 176] on div "Next" at bounding box center [411, 179] width 15 height 7
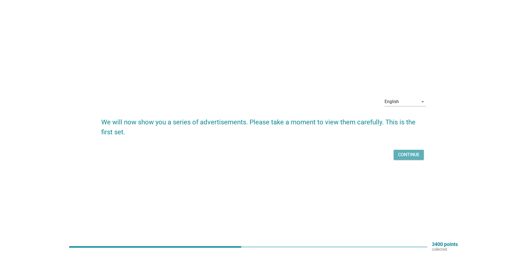
click at [404, 155] on div "Continue" at bounding box center [408, 155] width 21 height 7
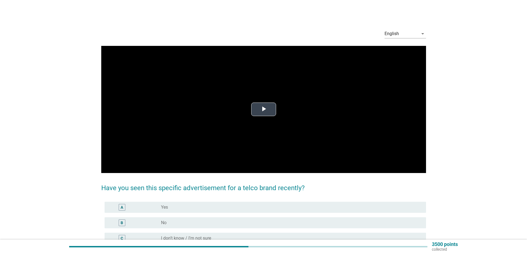
click at [264, 110] on span "Video Player" at bounding box center [264, 110] width 0 height 0
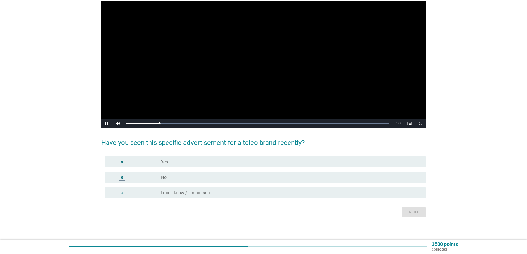
scroll to position [48, 0]
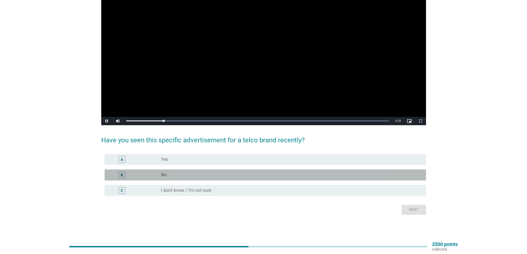
click at [184, 175] on div "radio_button_unchecked No" at bounding box center [289, 175] width 256 height 6
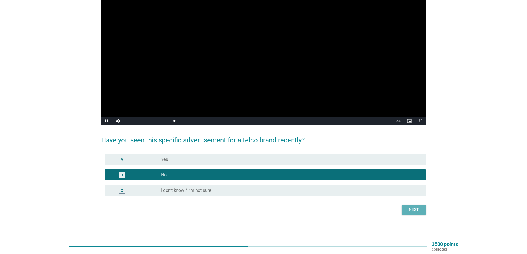
click at [415, 210] on div "Next" at bounding box center [413, 210] width 15 height 6
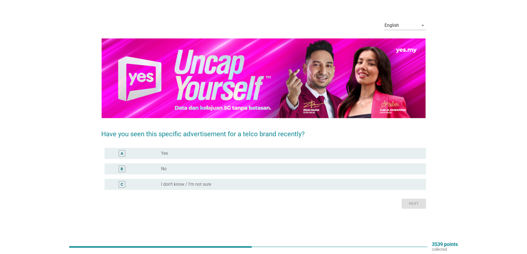
scroll to position [0, 0]
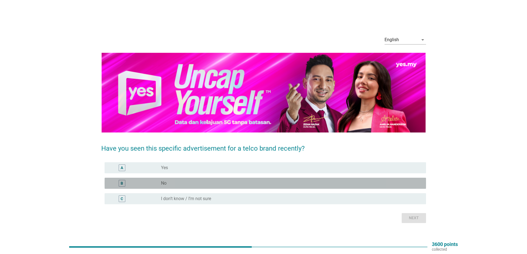
click at [148, 180] on div "B" at bounding box center [135, 183] width 52 height 7
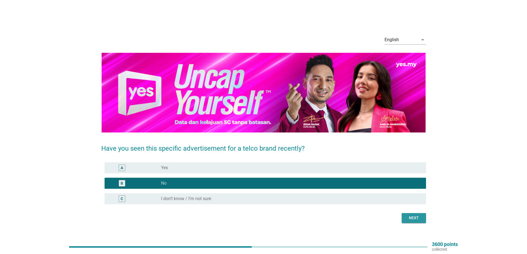
click at [410, 217] on div "Next" at bounding box center [413, 218] width 15 height 6
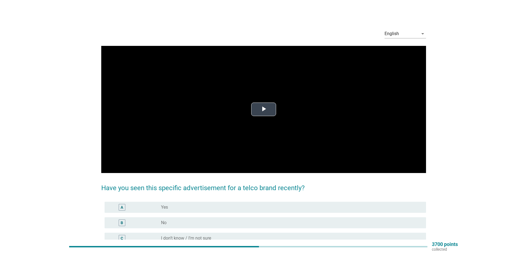
click at [264, 110] on span "Video Player" at bounding box center [264, 110] width 0 height 0
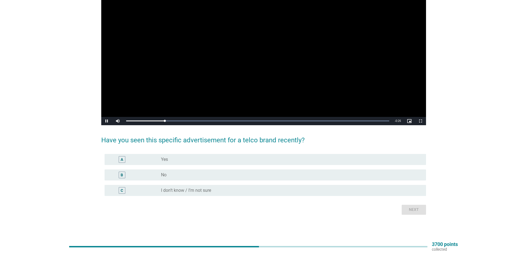
click at [156, 173] on div "B" at bounding box center [135, 175] width 52 height 7
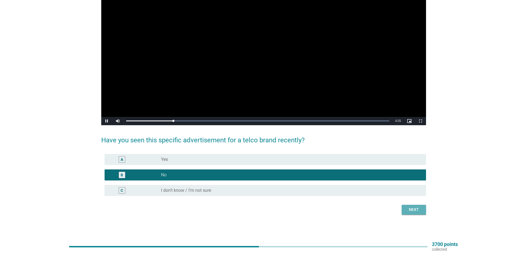
click at [414, 206] on button "Next" at bounding box center [414, 210] width 24 height 10
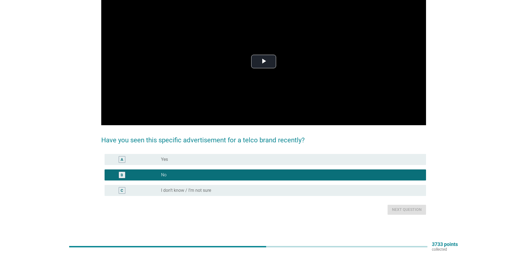
scroll to position [0, 0]
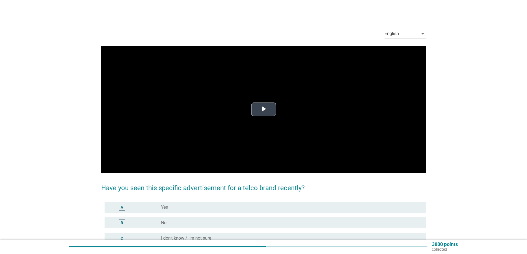
click at [264, 110] on span "Video Player" at bounding box center [264, 110] width 0 height 0
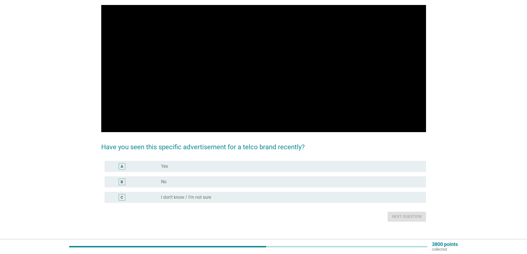
scroll to position [48, 0]
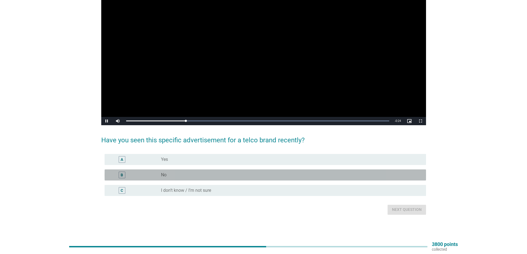
click at [181, 175] on div "radio_button_unchecked No" at bounding box center [289, 175] width 256 height 6
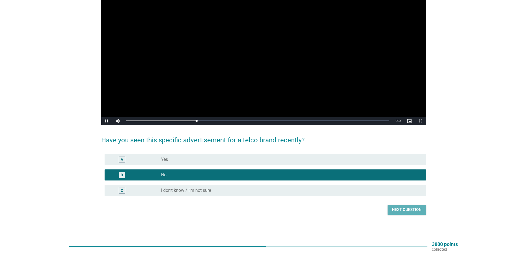
click at [400, 210] on div "Next question" at bounding box center [407, 210] width 30 height 6
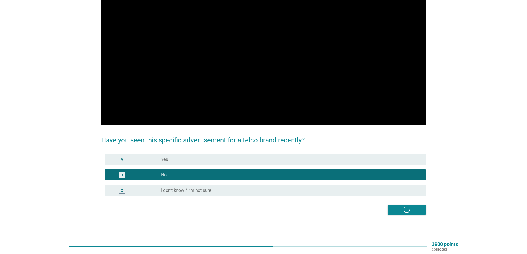
scroll to position [0, 0]
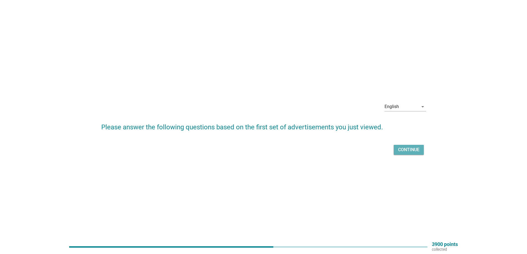
click at [411, 151] on div "Continue" at bounding box center [408, 150] width 21 height 7
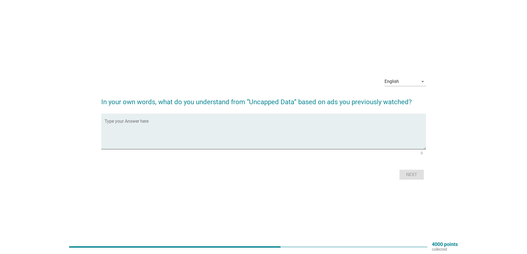
click at [180, 128] on textarea "Type your Answer here" at bounding box center [265, 134] width 321 height 29
click at [104, 125] on div "Type your Answer here data that has limit on the speed." at bounding box center [263, 132] width 325 height 36
click at [105, 125] on textarea "data that has limit on the speed." at bounding box center [265, 134] width 321 height 29
click at [188, 124] on textarea "has no data limitation but has data that has limit on the speed." at bounding box center [265, 134] width 321 height 29
drag, startPoint x: 190, startPoint y: 125, endPoint x: 173, endPoint y: 124, distance: 16.3
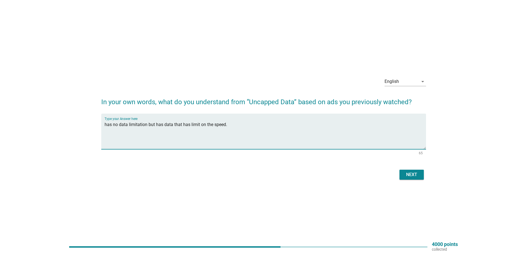
click at [173, 124] on textarea "has no data limitation but has data that has limit on the speed." at bounding box center [265, 134] width 321 height 29
click at [157, 124] on textarea "has no data limitation but has data that has limit on the speed." at bounding box center [265, 134] width 321 height 29
click at [148, 125] on textarea "has no data limitation but after a certain usage of data, has data that has lim…" at bounding box center [265, 134] width 321 height 29
click at [163, 124] on textarea "has no data limitation with hig speed internet but after a certain usage of dat…" at bounding box center [265, 134] width 321 height 29
drag, startPoint x: 262, startPoint y: 125, endPoint x: 331, endPoint y: 125, distance: 68.9
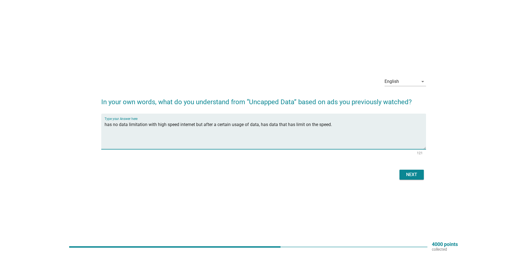
click at [331, 125] on textarea "has no data limitation with high speed internet but after a certain usage of da…" at bounding box center [265, 134] width 321 height 29
type textarea "has no data limitation with high speed internet but after a certain usage of da…"
click at [416, 172] on div "Next" at bounding box center [411, 175] width 15 height 7
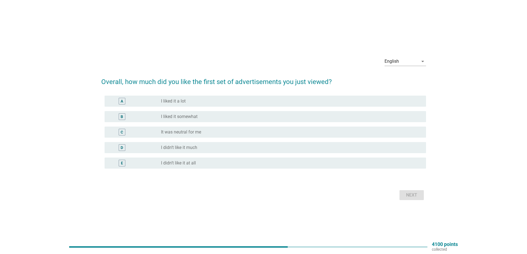
click at [217, 132] on div "radio_button_unchecked It was neutral for me" at bounding box center [289, 132] width 256 height 6
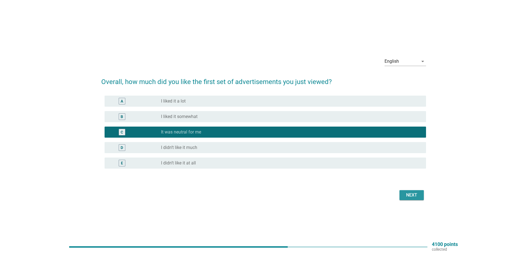
click at [410, 196] on div "Next" at bounding box center [411, 195] width 15 height 7
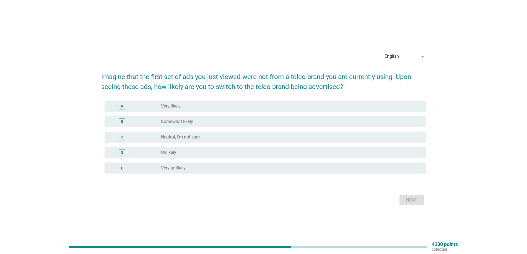
click at [176, 168] on label "Very unlikely" at bounding box center [173, 168] width 25 height 6
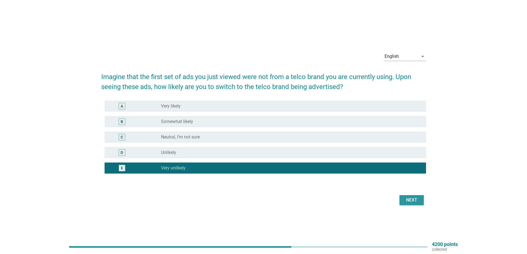
click at [411, 202] on div "Next" at bounding box center [411, 200] width 15 height 7
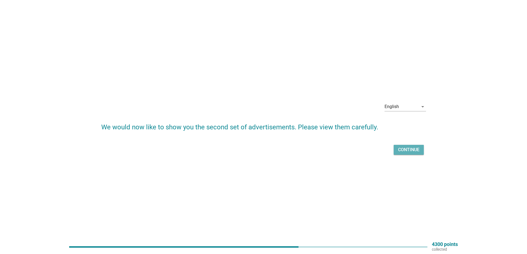
click at [412, 147] on div "Continue" at bounding box center [408, 150] width 21 height 7
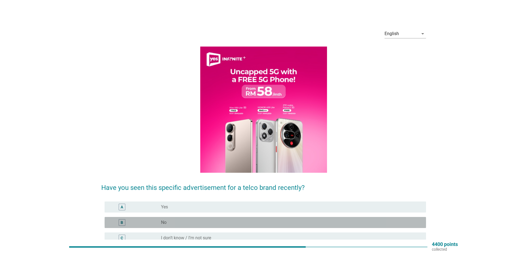
click at [173, 227] on div "B radio_button_unchecked No" at bounding box center [265, 222] width 321 height 11
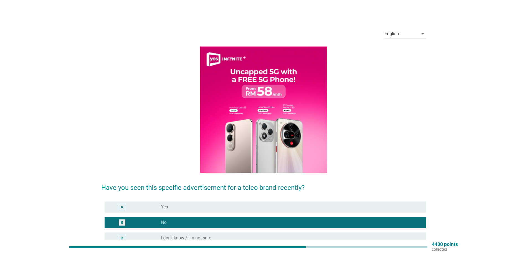
scroll to position [48, 0]
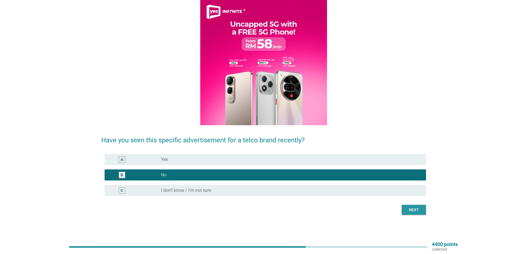
click at [414, 212] on div "Next" at bounding box center [413, 210] width 15 height 6
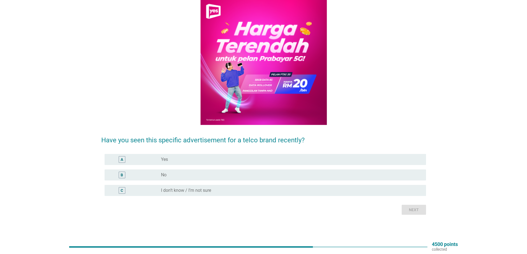
click at [158, 178] on div "B" at bounding box center [135, 175] width 52 height 7
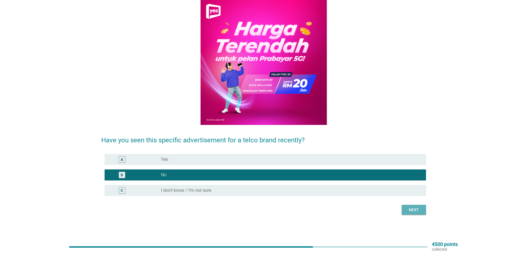
click at [412, 212] on div "Next" at bounding box center [413, 210] width 15 height 6
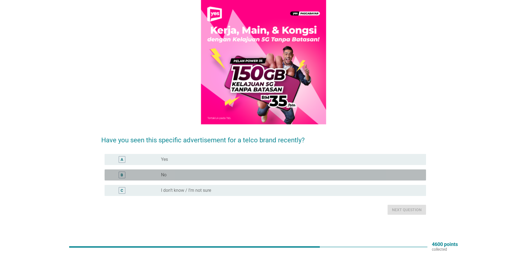
click at [230, 176] on div "radio_button_unchecked No" at bounding box center [289, 175] width 256 height 6
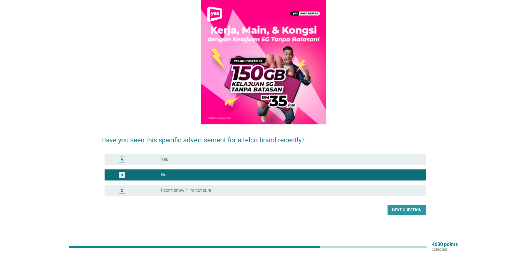
click at [398, 212] on div "Next question" at bounding box center [407, 210] width 30 height 6
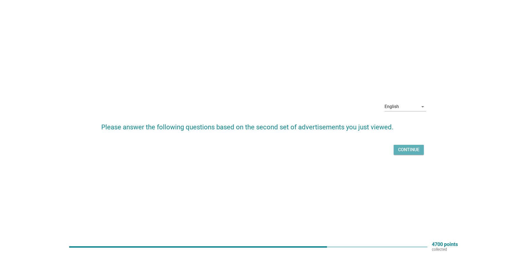
click at [404, 148] on div "Continue" at bounding box center [408, 150] width 21 height 7
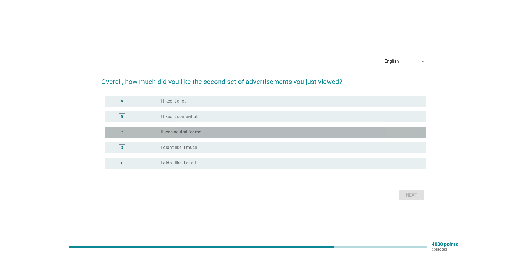
click at [176, 134] on label "It was neutral for me" at bounding box center [181, 132] width 40 height 6
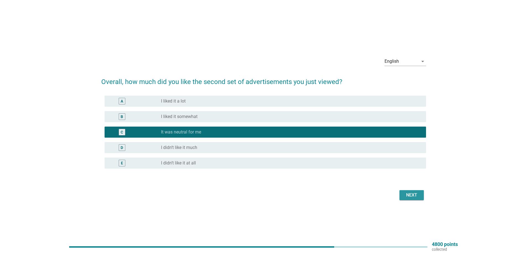
click at [408, 197] on div "Next" at bounding box center [411, 195] width 15 height 7
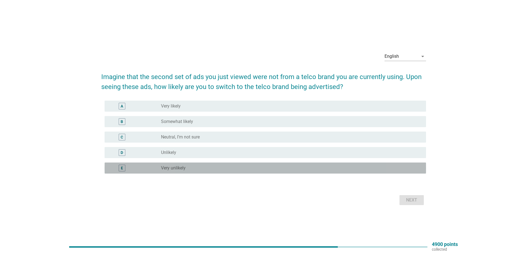
click at [174, 168] on label "Very unlikely" at bounding box center [173, 168] width 25 height 6
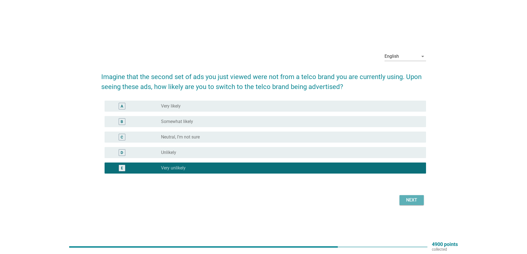
click at [412, 201] on div "Next" at bounding box center [411, 200] width 15 height 7
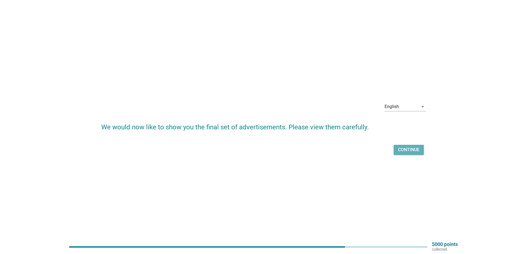
click at [406, 149] on div "Continue" at bounding box center [408, 150] width 21 height 7
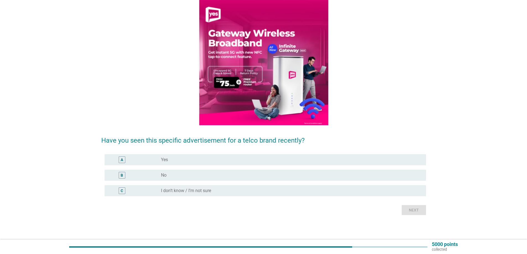
scroll to position [48, 0]
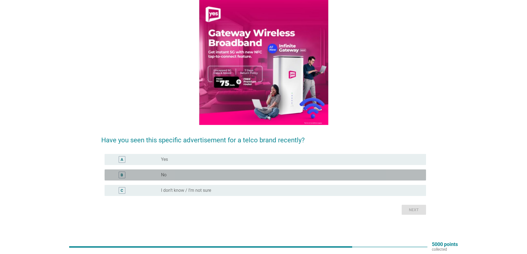
click at [143, 177] on div "B" at bounding box center [135, 175] width 52 height 7
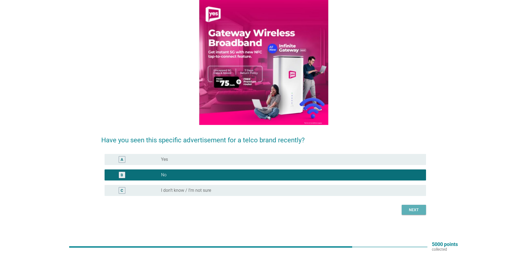
click at [421, 210] on div "Next" at bounding box center [413, 210] width 15 height 6
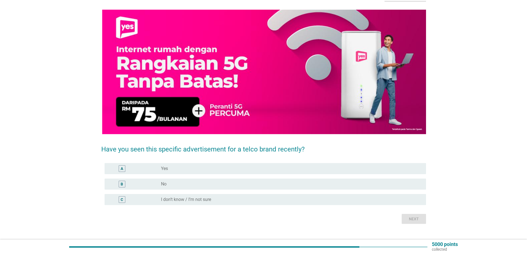
scroll to position [46, 0]
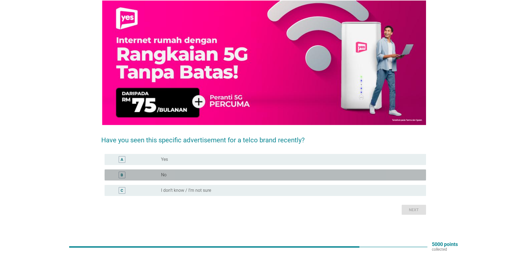
click at [156, 175] on div "B" at bounding box center [135, 175] width 52 height 7
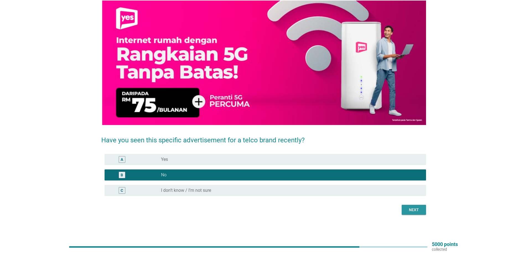
click at [411, 208] on div "Next" at bounding box center [413, 210] width 15 height 6
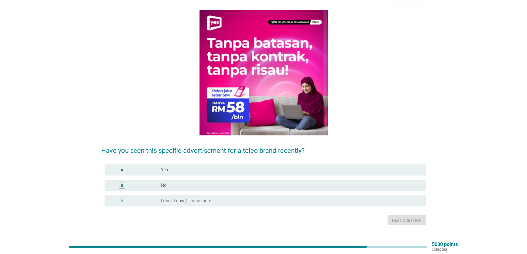
scroll to position [48, 0]
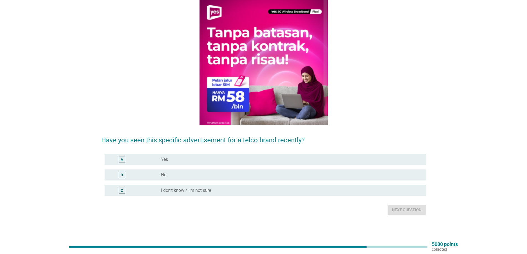
click at [232, 174] on div "radio_button_unchecked No" at bounding box center [289, 175] width 256 height 6
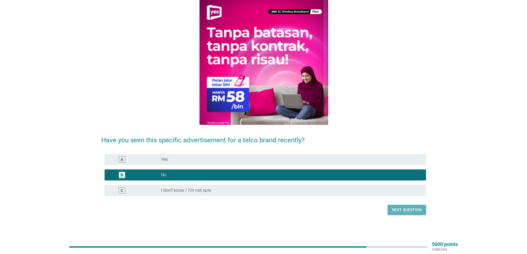
click at [416, 208] on div "Next question" at bounding box center [407, 210] width 30 height 6
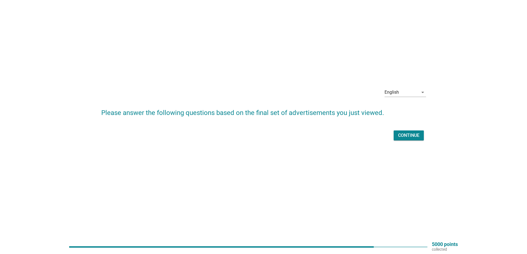
scroll to position [0, 0]
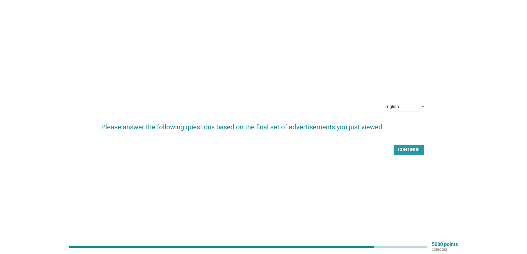
click at [403, 153] on div "Continue" at bounding box center [408, 150] width 21 height 7
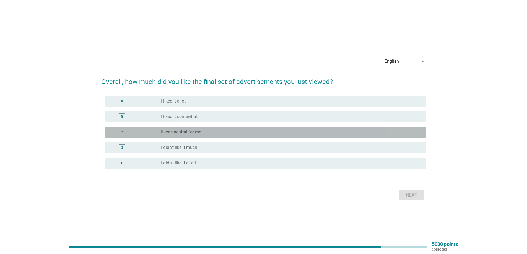
click at [171, 135] on div "radio_button_unchecked It was neutral for me" at bounding box center [291, 132] width 261 height 7
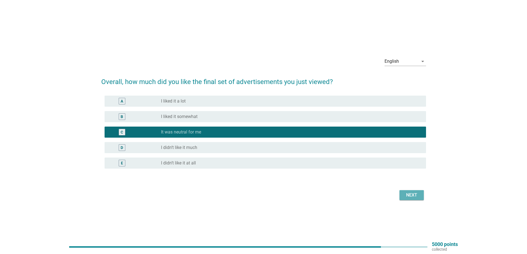
click at [410, 196] on div "Next" at bounding box center [411, 195] width 15 height 7
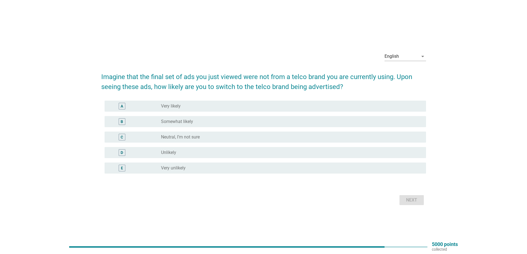
click at [172, 165] on div "radio_button_unchecked Very unlikely" at bounding box center [291, 168] width 261 height 7
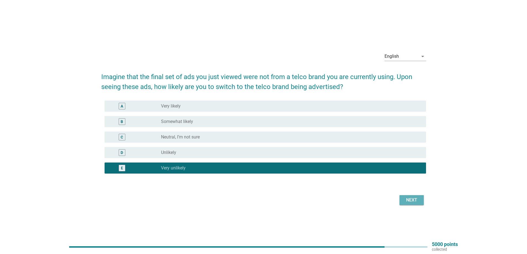
click at [407, 196] on button "Next" at bounding box center [411, 200] width 24 height 10
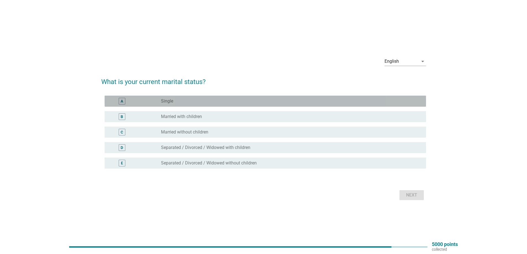
click at [185, 102] on div "radio_button_unchecked Single" at bounding box center [289, 101] width 256 height 6
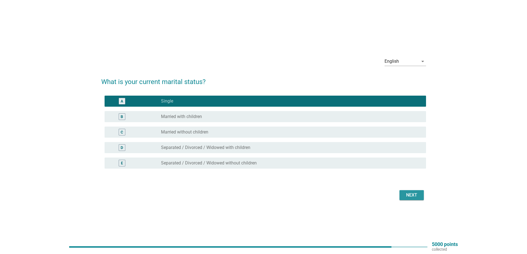
click at [418, 198] on div "Next" at bounding box center [411, 195] width 15 height 7
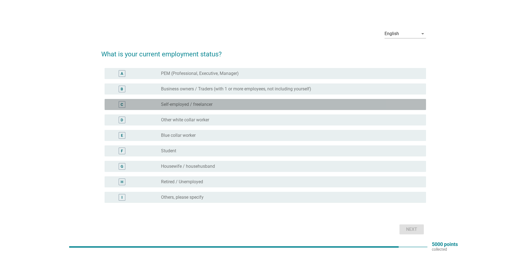
click at [186, 105] on label "Self-employed / freelancer" at bounding box center [186, 105] width 51 height 6
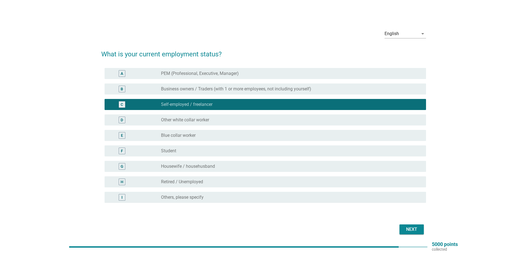
click at [170, 153] on label "Student" at bounding box center [168, 151] width 15 height 6
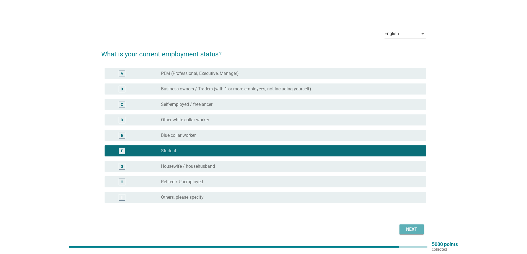
click at [414, 230] on div "Next" at bounding box center [411, 229] width 15 height 7
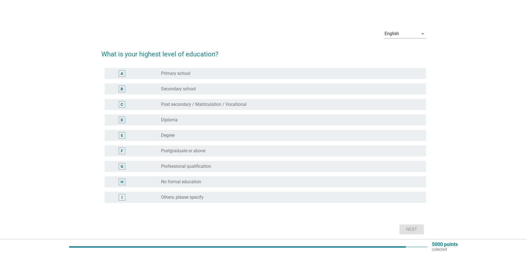
click at [208, 151] on div "radio_button_unchecked Postgraduate or above" at bounding box center [289, 151] width 256 height 6
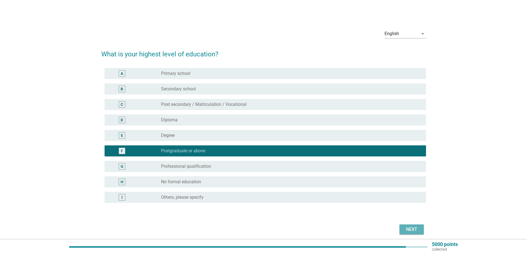
click at [412, 227] on div "Next" at bounding box center [411, 229] width 15 height 7
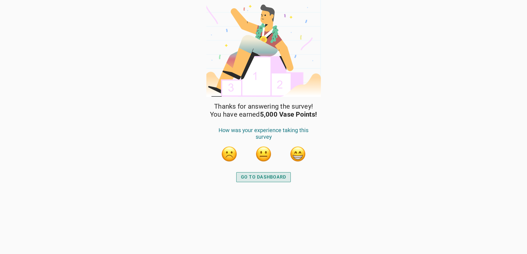
click at [273, 174] on div "GO TO DASHBOARD" at bounding box center [263, 177] width 45 height 7
